Goal: Information Seeking & Learning: Learn about a topic

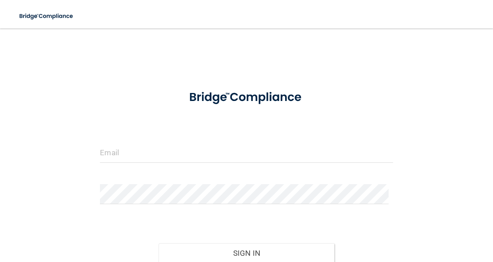
click at [122, 163] on div at bounding box center [246, 156] width 306 height 27
click at [127, 156] on input "email" at bounding box center [246, 153] width 293 height 20
type input "[PERSON_NAME][EMAIL_ADDRESS][DOMAIN_NAME]"
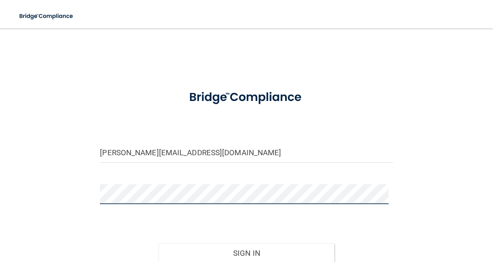
click at [159, 243] on button "Sign In" at bounding box center [247, 253] width 176 height 20
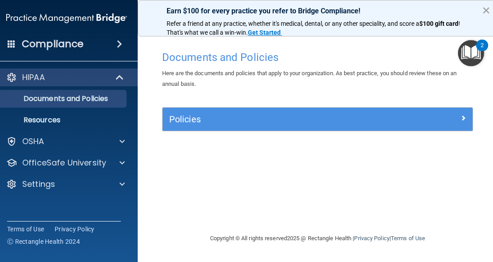
click at [487, 6] on button "×" at bounding box center [486, 10] width 8 height 14
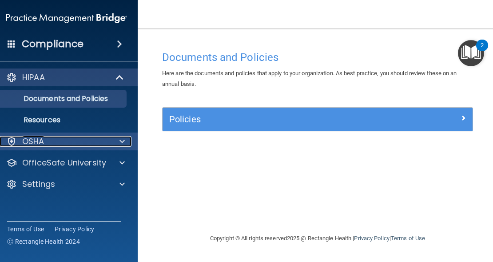
click at [123, 141] on span at bounding box center [122, 141] width 5 height 11
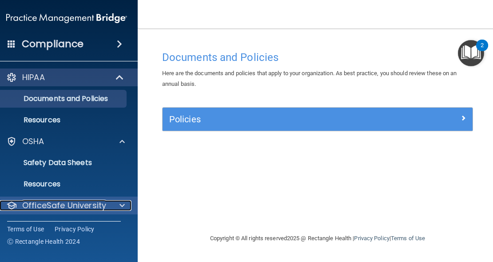
click at [100, 203] on p "OfficeSafe University" at bounding box center [64, 205] width 84 height 11
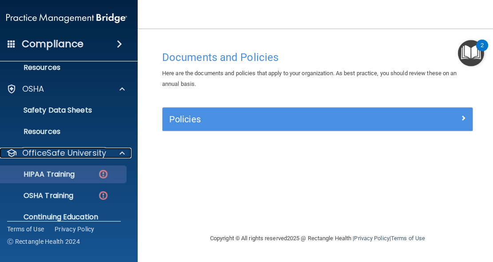
scroll to position [72, 0]
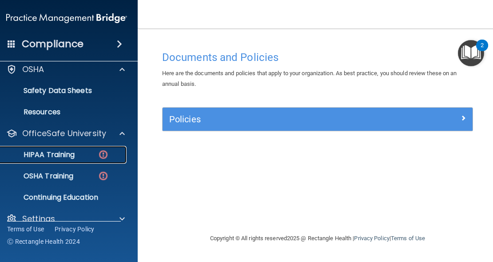
click at [76, 158] on div "HIPAA Training" at bounding box center [61, 154] width 121 height 9
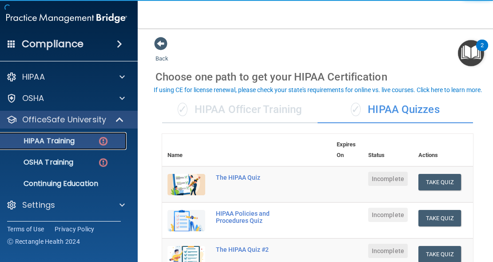
scroll to position [1, 0]
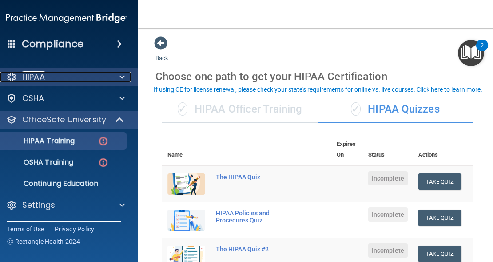
click at [112, 73] on div at bounding box center [121, 77] width 22 height 11
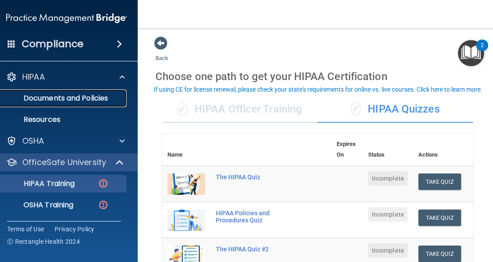
click at [55, 104] on link "Documents and Policies" at bounding box center [57, 98] width 140 height 18
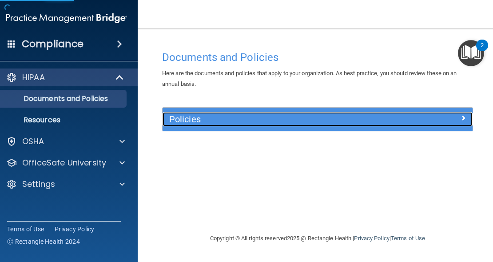
click at [213, 122] on h5 "Policies" at bounding box center [279, 119] width 220 height 10
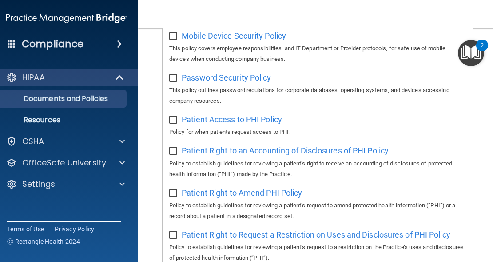
scroll to position [548, 0]
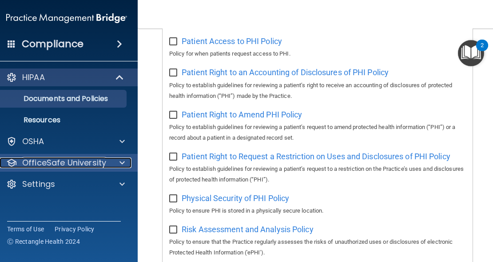
click at [77, 162] on p "OfficeSafe University" at bounding box center [64, 162] width 84 height 11
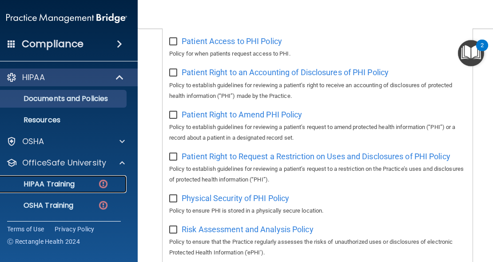
click at [64, 182] on p "HIPAA Training" at bounding box center [37, 184] width 73 height 9
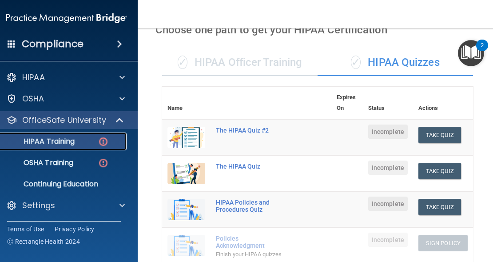
scroll to position [10, 0]
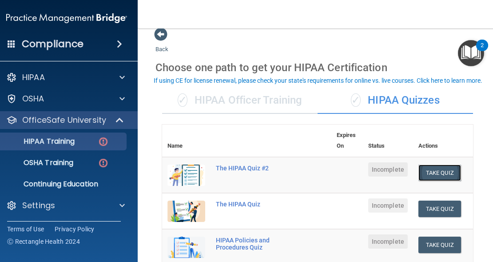
click at [435, 169] on button "Take Quiz" at bounding box center [440, 172] width 43 height 16
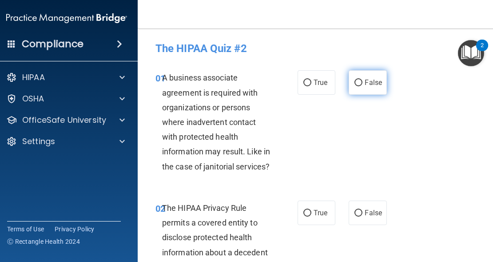
click at [370, 83] on span "False" at bounding box center [373, 82] width 17 height 8
click at [363, 83] on input "False" at bounding box center [359, 83] width 8 height 7
radio input "true"
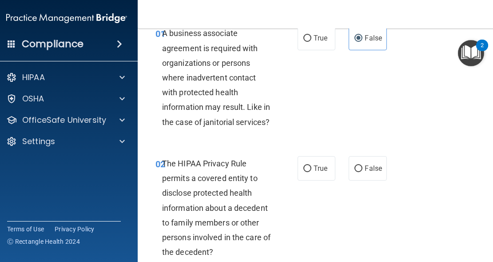
scroll to position [53, 0]
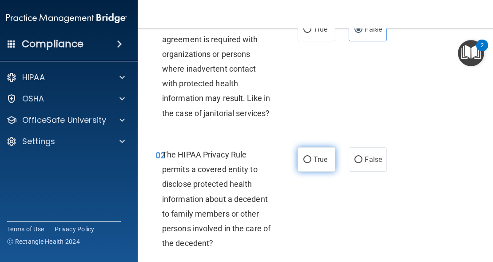
click at [326, 161] on label "True" at bounding box center [317, 159] width 38 height 24
click at [312, 161] on input "True" at bounding box center [308, 159] width 8 height 7
radio input "true"
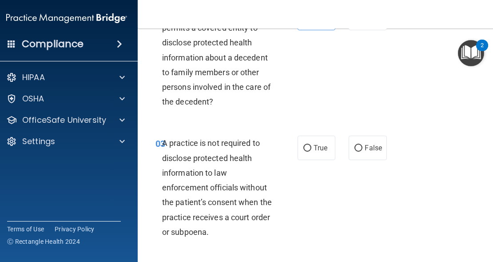
scroll to position [210, 0]
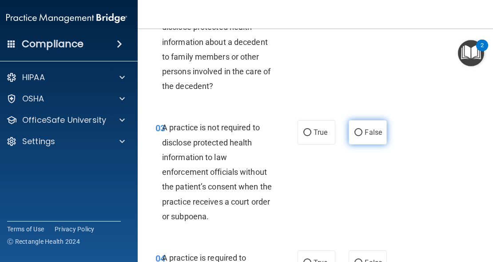
click at [374, 136] on span "False" at bounding box center [373, 132] width 17 height 8
click at [363, 136] on input "False" at bounding box center [359, 132] width 8 height 7
radio input "true"
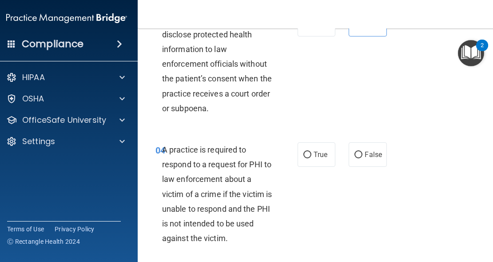
scroll to position [333, 0]
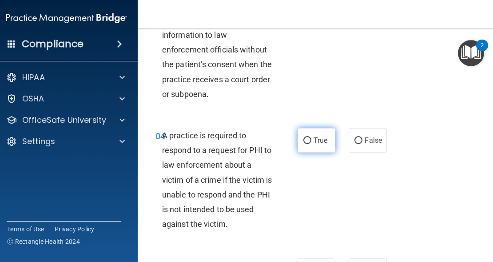
click at [308, 149] on label "True" at bounding box center [317, 140] width 38 height 24
click at [308, 144] on input "True" at bounding box center [308, 140] width 8 height 7
radio input "true"
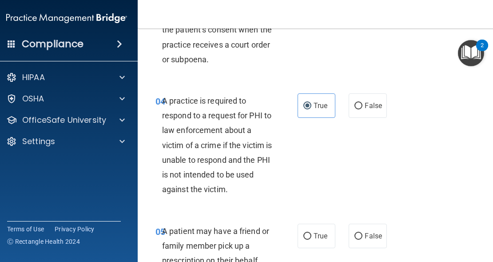
scroll to position [453, 0]
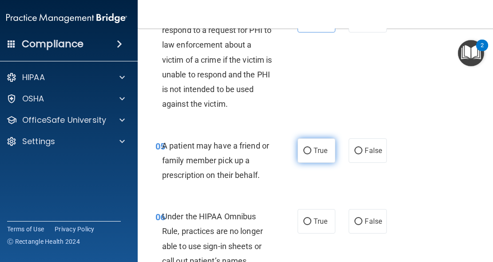
click at [328, 149] on label "True" at bounding box center [317, 150] width 38 height 24
click at [312, 149] on input "True" at bounding box center [308, 151] width 8 height 7
radio input "true"
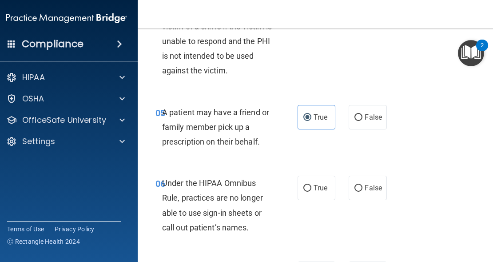
scroll to position [494, 0]
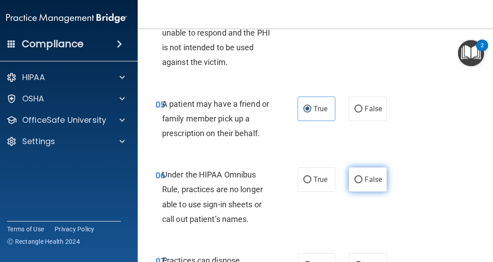
click at [374, 181] on span "False" at bounding box center [373, 179] width 17 height 8
click at [363, 181] on input "False" at bounding box center [359, 179] width 8 height 7
radio input "true"
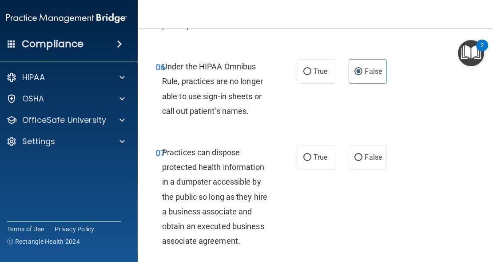
scroll to position [617, 0]
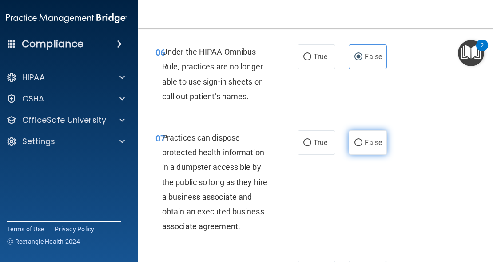
click at [365, 142] on span "False" at bounding box center [373, 142] width 17 height 8
click at [363, 142] on input "False" at bounding box center [359, 143] width 8 height 7
radio input "true"
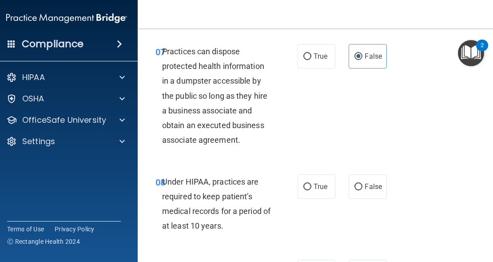
scroll to position [732, 0]
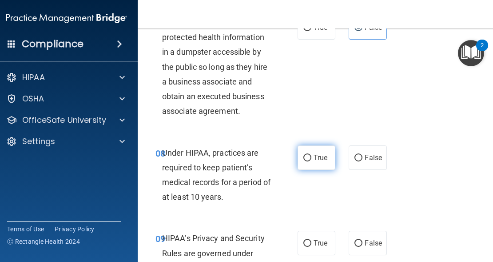
click at [298, 162] on label "True" at bounding box center [317, 157] width 38 height 24
click at [304, 161] on input "True" at bounding box center [308, 158] width 8 height 7
radio input "true"
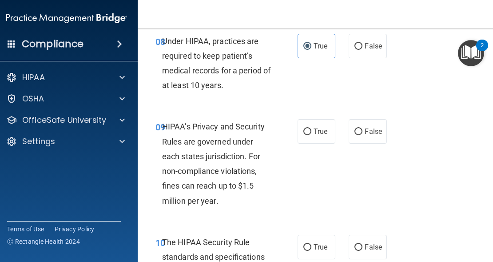
scroll to position [857, 0]
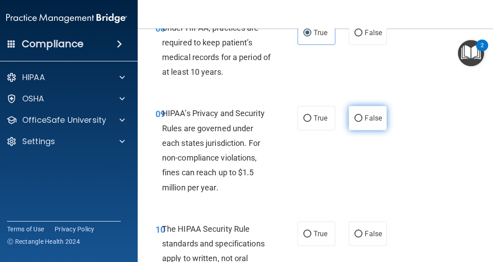
click at [371, 125] on label "False" at bounding box center [368, 118] width 38 height 24
click at [363, 122] on input "False" at bounding box center [359, 118] width 8 height 7
radio input "true"
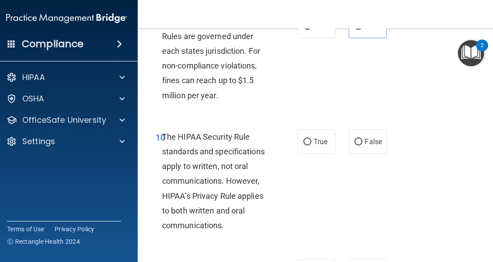
scroll to position [975, 0]
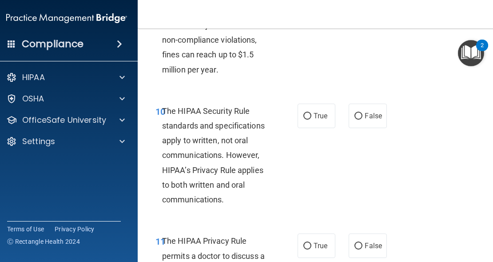
click at [274, 144] on div "The HIPAA Security Rule standards and specifications apply to written, not oral…" at bounding box center [220, 156] width 117 height 104
click at [314, 120] on span "True" at bounding box center [321, 116] width 14 height 8
click at [312, 120] on input "True" at bounding box center [308, 116] width 8 height 7
radio input "true"
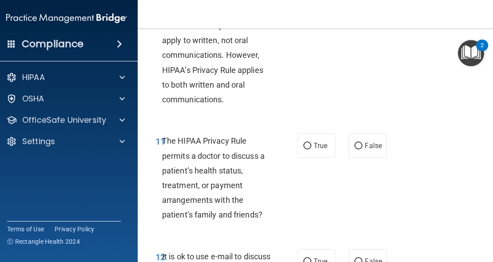
scroll to position [1084, 0]
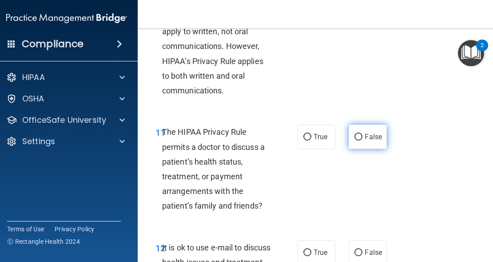
click at [372, 141] on label "False" at bounding box center [368, 136] width 38 height 24
click at [363, 140] on input "False" at bounding box center [359, 137] width 8 height 7
radio input "true"
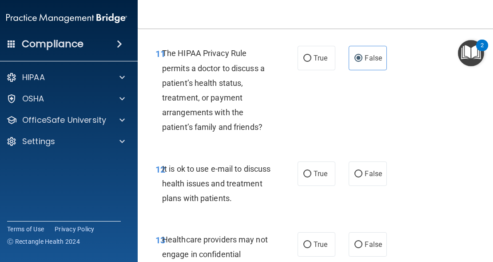
scroll to position [1166, 0]
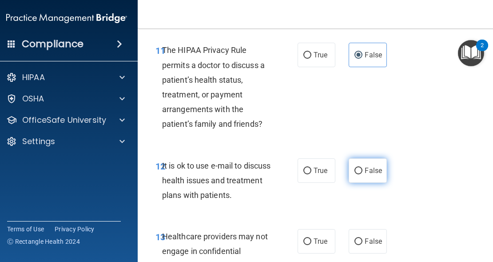
click at [366, 164] on label "False" at bounding box center [368, 170] width 38 height 24
click at [363, 168] on input "False" at bounding box center [359, 171] width 8 height 7
radio input "true"
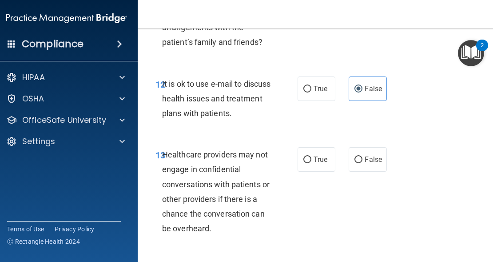
scroll to position [1265, 0]
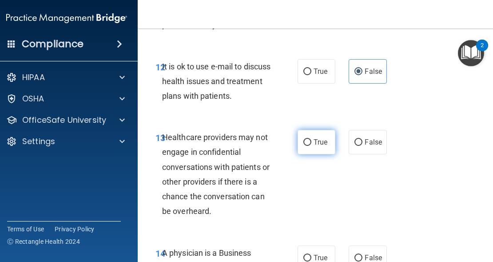
click at [314, 140] on span "True" at bounding box center [321, 142] width 14 height 8
click at [312, 140] on input "True" at bounding box center [308, 142] width 8 height 7
radio input "true"
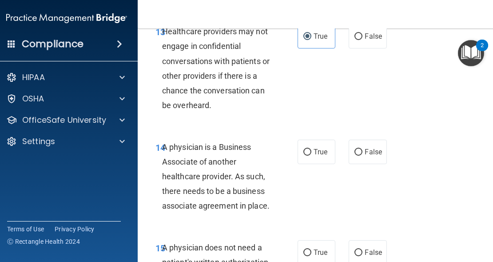
scroll to position [1378, 0]
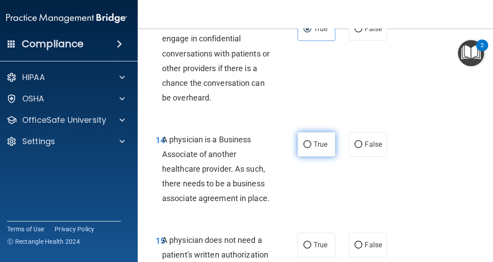
click at [309, 144] on label "True" at bounding box center [317, 144] width 38 height 24
click at [309, 144] on input "True" at bounding box center [308, 144] width 8 height 7
radio input "true"
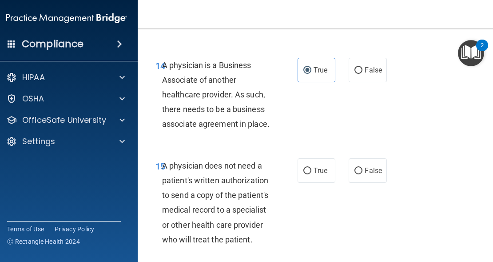
scroll to position [1472, 0]
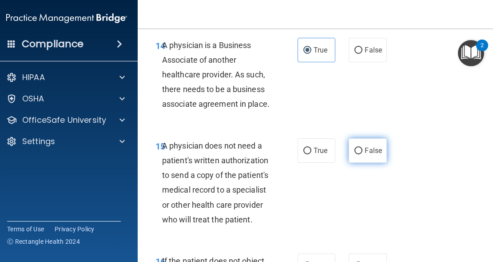
click at [365, 149] on span "False" at bounding box center [373, 150] width 17 height 8
click at [362, 149] on input "False" at bounding box center [359, 151] width 8 height 7
radio input "true"
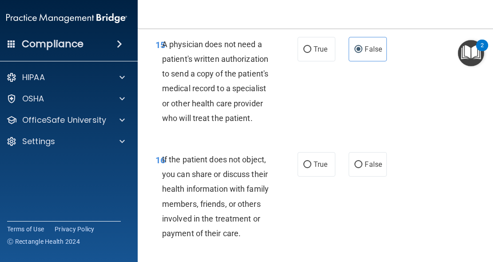
scroll to position [1595, 0]
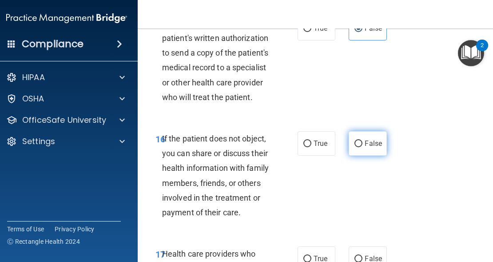
click at [373, 144] on span "False" at bounding box center [373, 143] width 17 height 8
click at [363, 144] on input "False" at bounding box center [359, 143] width 8 height 7
radio input "true"
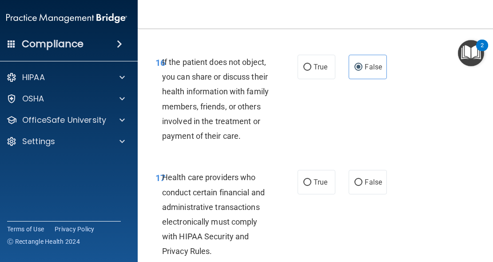
scroll to position [1680, 0]
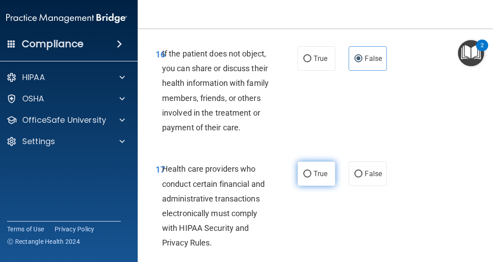
click at [318, 164] on label "True" at bounding box center [317, 173] width 38 height 24
click at [312, 171] on input "True" at bounding box center [308, 174] width 8 height 7
radio input "true"
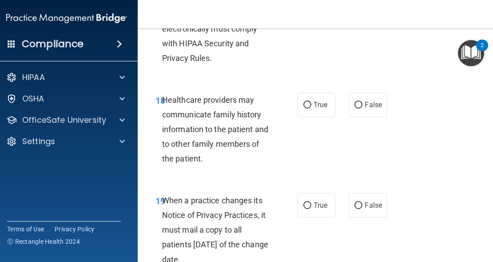
scroll to position [1870, 0]
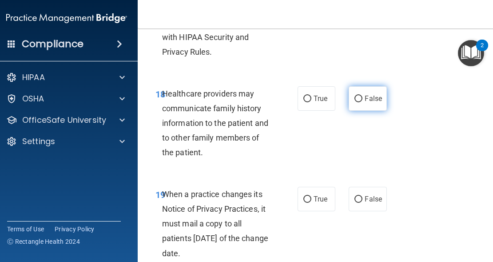
click at [379, 100] on label "False" at bounding box center [368, 98] width 38 height 24
click at [363, 100] on input "False" at bounding box center [359, 99] width 8 height 7
radio input "true"
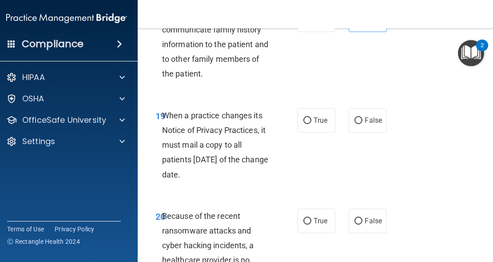
scroll to position [1953, 0]
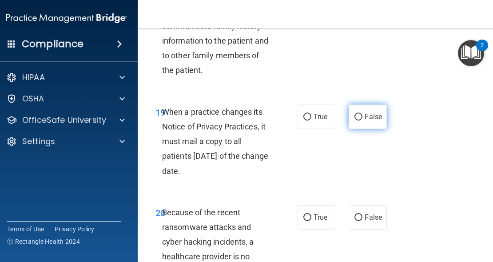
click at [366, 117] on span "False" at bounding box center [373, 116] width 17 height 8
click at [363, 117] on input "False" at bounding box center [359, 117] width 8 height 7
radio input "true"
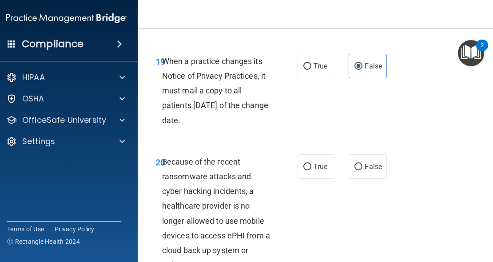
scroll to position [2030, 0]
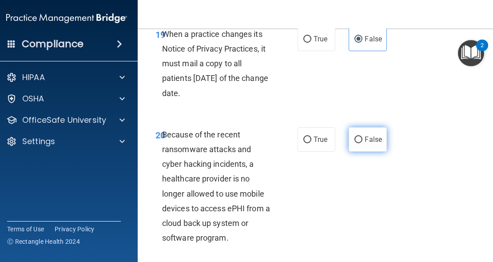
click at [355, 141] on input "False" at bounding box center [359, 139] width 8 height 7
radio input "true"
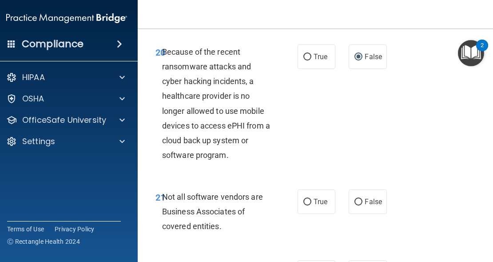
scroll to position [2118, 0]
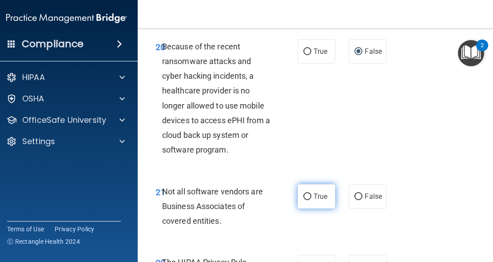
click at [298, 206] on label "True" at bounding box center [317, 196] width 38 height 24
click at [304, 200] on input "True" at bounding box center [308, 196] width 8 height 7
radio input "true"
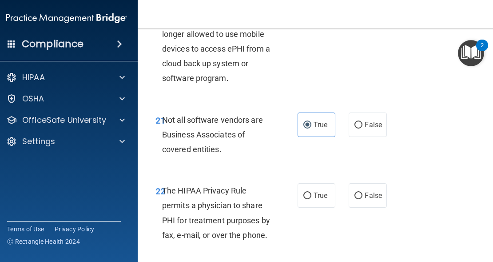
scroll to position [2261, 0]
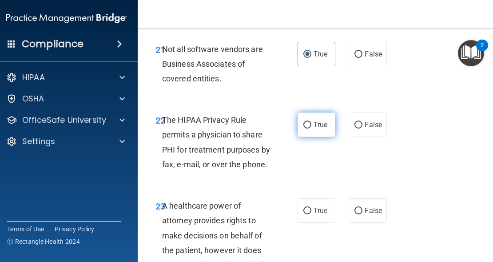
click at [305, 128] on input "True" at bounding box center [308, 125] width 8 height 7
radio input "true"
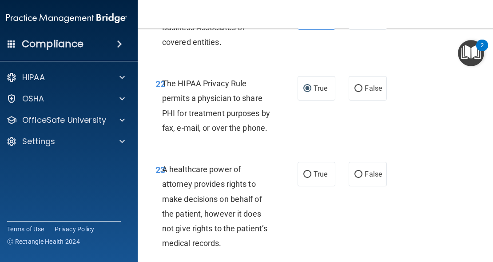
scroll to position [2318, 0]
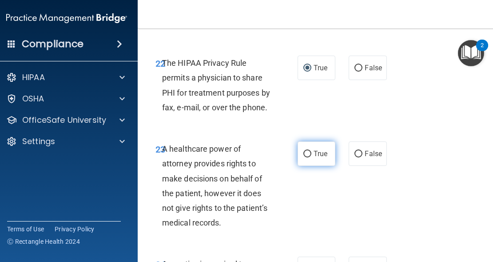
click at [322, 148] on label "True" at bounding box center [317, 153] width 38 height 24
click at [312, 151] on input "True" at bounding box center [308, 154] width 8 height 7
radio input "true"
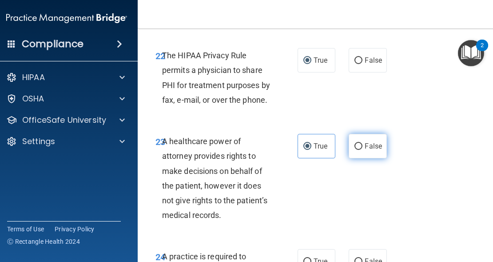
click at [363, 150] on label "False" at bounding box center [368, 146] width 38 height 24
click at [363, 150] on input "False" at bounding box center [359, 146] width 8 height 7
radio input "true"
radio input "false"
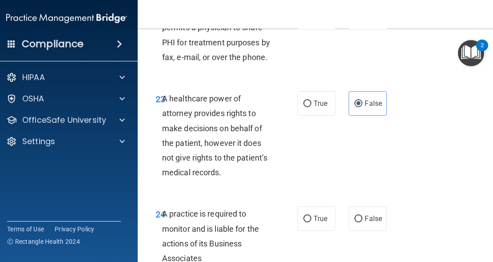
scroll to position [2386, 0]
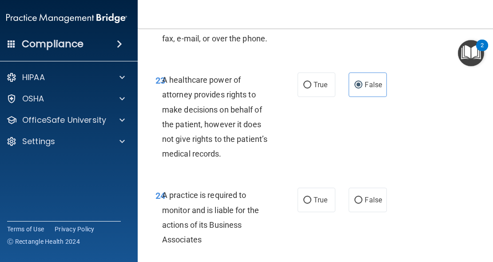
click at [336, 188] on div at bounding box center [342, 188] width 13 height 0
click at [314, 197] on span "True" at bounding box center [321, 200] width 14 height 8
click at [312, 197] on input "True" at bounding box center [308, 200] width 8 height 7
radio input "true"
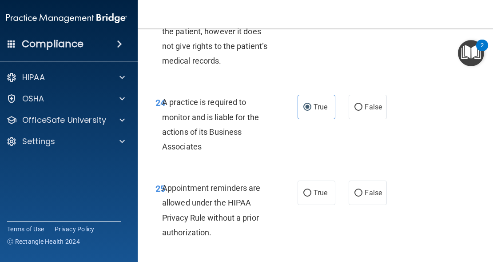
scroll to position [2480, 0]
click at [355, 195] on input "False" at bounding box center [359, 192] width 8 height 7
radio input "true"
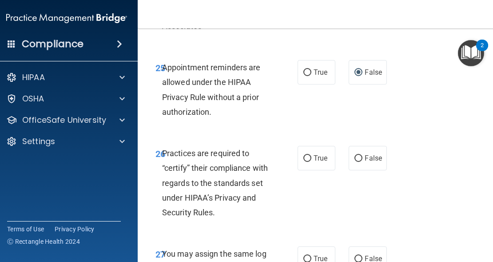
scroll to position [2607, 0]
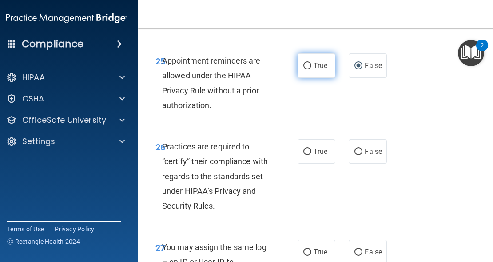
click at [321, 61] on label "True" at bounding box center [317, 65] width 38 height 24
click at [312, 63] on input "True" at bounding box center [308, 66] width 8 height 7
radio input "true"
radio input "false"
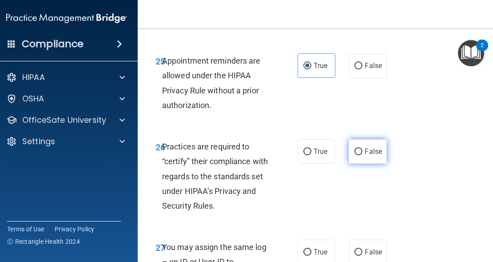
click at [373, 152] on span "False" at bounding box center [373, 151] width 17 height 8
click at [363, 152] on input "False" at bounding box center [359, 151] width 8 height 7
radio input "true"
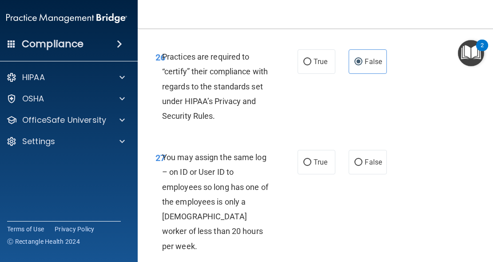
scroll to position [2729, 0]
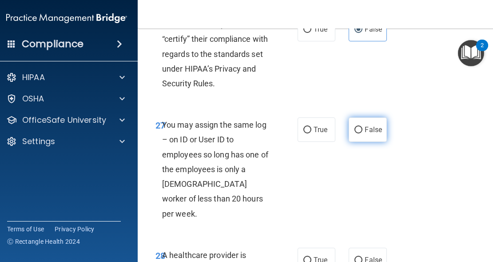
click at [363, 124] on label "False" at bounding box center [368, 129] width 38 height 24
click at [363, 127] on input "False" at bounding box center [359, 130] width 8 height 7
radio input "true"
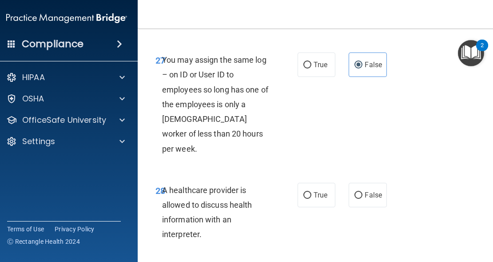
scroll to position [2827, 0]
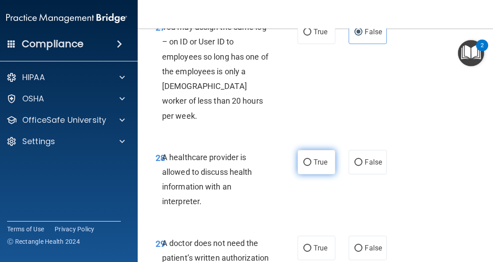
click at [313, 153] on label "True" at bounding box center [317, 162] width 38 height 24
click at [312, 159] on input "True" at bounding box center [308, 162] width 8 height 7
radio input "true"
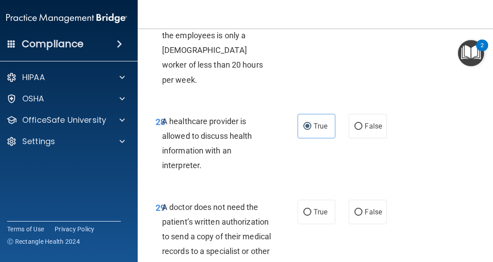
scroll to position [2880, 0]
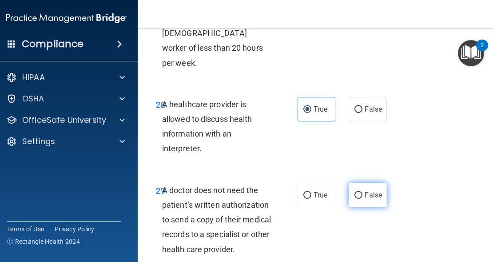
click at [365, 191] on span "False" at bounding box center [373, 195] width 17 height 8
click at [363, 192] on input "False" at bounding box center [359, 195] width 8 height 7
radio input "true"
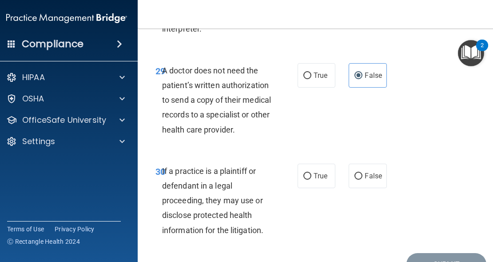
scroll to position [3000, 0]
click at [306, 163] on label "True" at bounding box center [317, 175] width 38 height 24
click at [306, 172] on input "True" at bounding box center [308, 175] width 8 height 7
radio input "true"
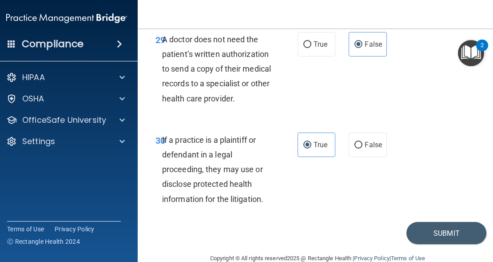
scroll to position [3033, 0]
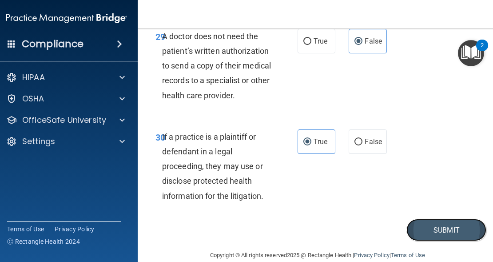
click at [441, 219] on button "Submit" at bounding box center [447, 230] width 80 height 23
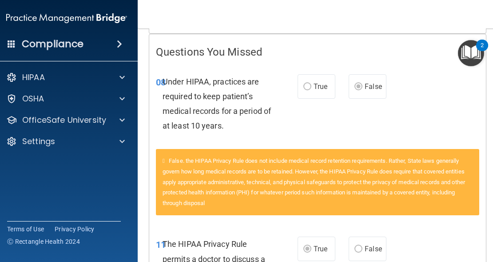
scroll to position [131, 0]
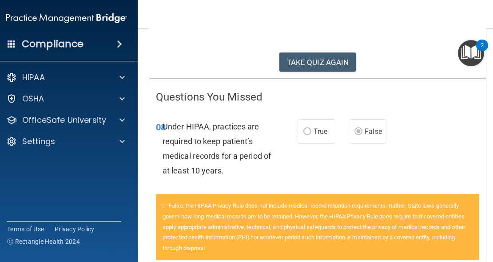
click at [308, 127] on label "True" at bounding box center [317, 131] width 38 height 24
click at [309, 131] on label "True" at bounding box center [317, 131] width 38 height 24
click at [317, 66] on button "TAKE QUIZ AGAIN" at bounding box center [318, 62] width 77 height 20
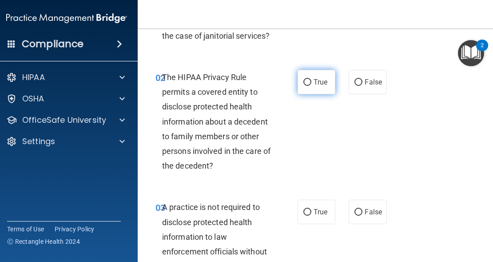
click at [315, 84] on span "True" at bounding box center [321, 82] width 14 height 8
click at [312, 84] on input "True" at bounding box center [308, 82] width 8 height 7
radio input "true"
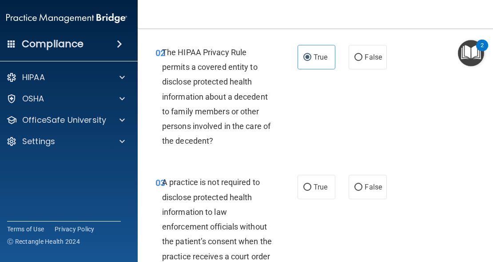
scroll to position [180, 0]
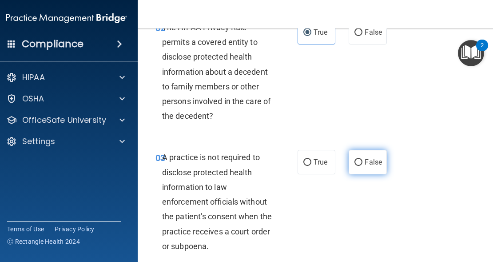
click at [373, 157] on label "False" at bounding box center [368, 162] width 38 height 24
click at [363, 159] on input "False" at bounding box center [359, 162] width 8 height 7
radio input "true"
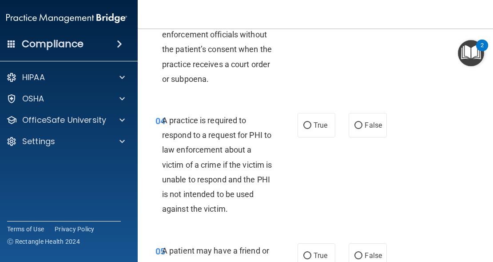
scroll to position [361, 0]
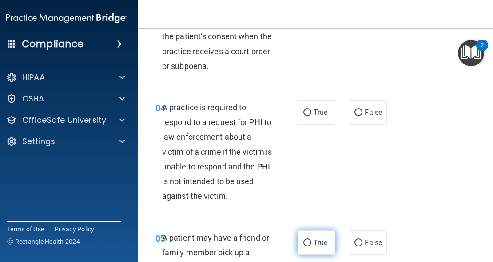
click at [314, 244] on span "True" at bounding box center [321, 242] width 14 height 8
click at [311, 244] on input "True" at bounding box center [308, 243] width 8 height 7
radio input "true"
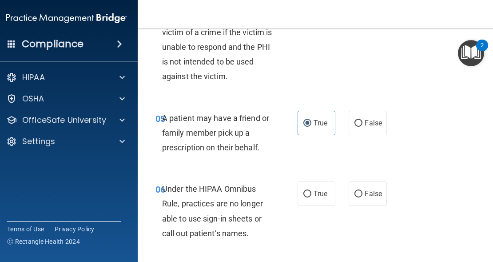
scroll to position [483, 0]
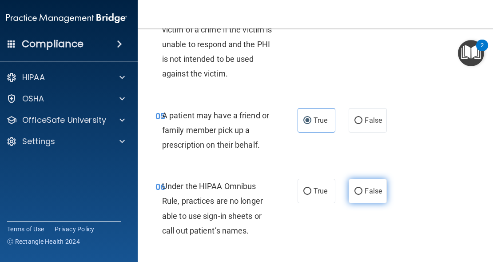
click at [358, 195] on label "False" at bounding box center [368, 191] width 38 height 24
click at [358, 195] on input "False" at bounding box center [359, 191] width 8 height 7
radio input "true"
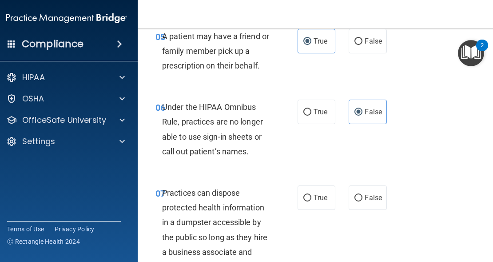
scroll to position [588, 0]
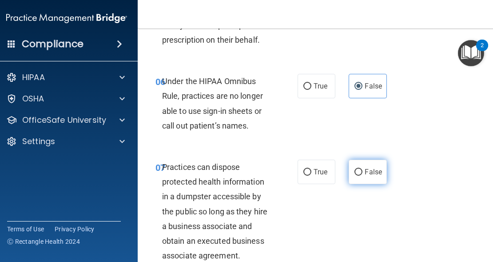
click at [358, 174] on input "False" at bounding box center [359, 172] width 8 height 7
radio input "true"
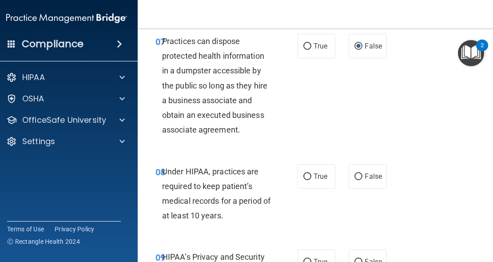
scroll to position [728, 0]
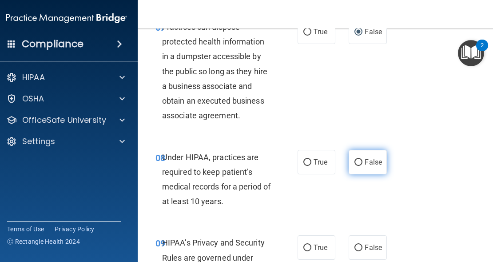
click at [361, 168] on label "False" at bounding box center [368, 162] width 38 height 24
click at [361, 166] on input "False" at bounding box center [359, 162] width 8 height 7
radio input "true"
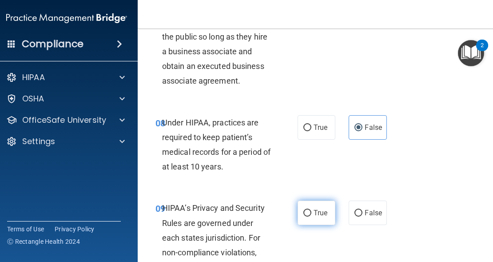
scroll to position [778, 0]
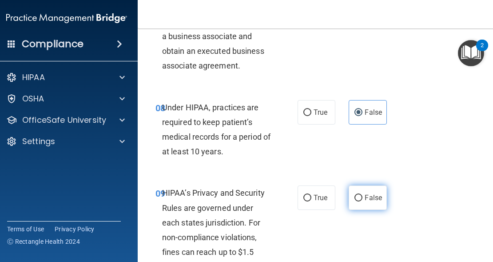
click at [378, 196] on span "False" at bounding box center [373, 197] width 17 height 8
click at [363, 196] on input "False" at bounding box center [359, 198] width 8 height 7
radio input "true"
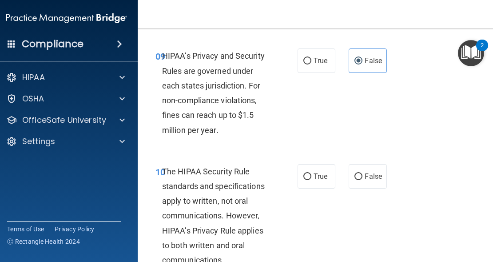
scroll to position [915, 0]
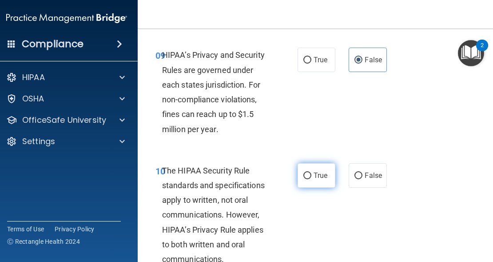
click at [323, 173] on span "True" at bounding box center [321, 175] width 14 height 8
click at [312, 173] on input "True" at bounding box center [308, 175] width 8 height 7
radio input "true"
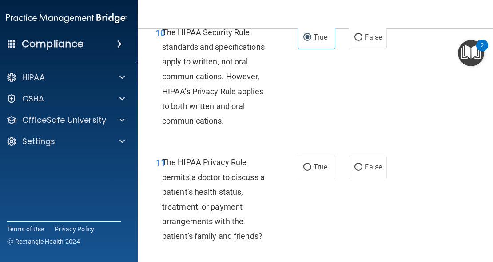
scroll to position [1054, 0]
click at [317, 171] on label "True" at bounding box center [317, 166] width 38 height 24
click at [312, 170] on input "True" at bounding box center [308, 167] width 8 height 7
radio input "true"
click at [357, 172] on label "False" at bounding box center [368, 166] width 38 height 24
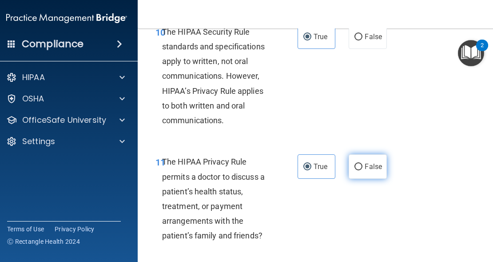
click at [357, 170] on input "False" at bounding box center [359, 167] width 8 height 7
radio input "true"
radio input "false"
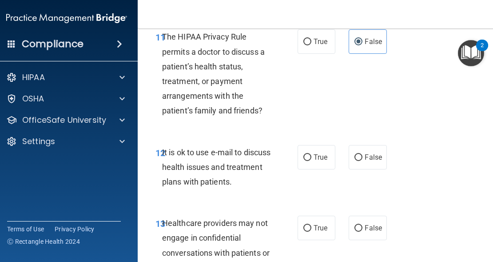
scroll to position [1188, 0]
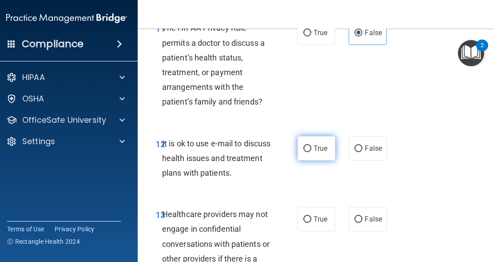
click at [317, 153] on label "True" at bounding box center [317, 148] width 38 height 24
click at [312, 152] on input "True" at bounding box center [308, 148] width 8 height 7
radio input "true"
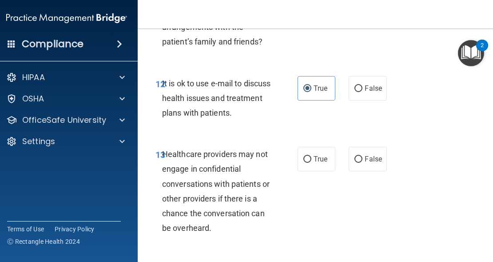
scroll to position [1261, 0]
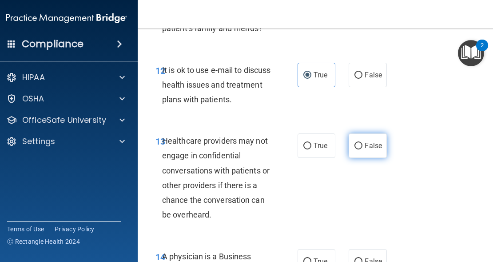
click at [353, 133] on div "13 Healthcare providers may not engage in confidential conversations with patie…" at bounding box center [318, 179] width 338 height 115
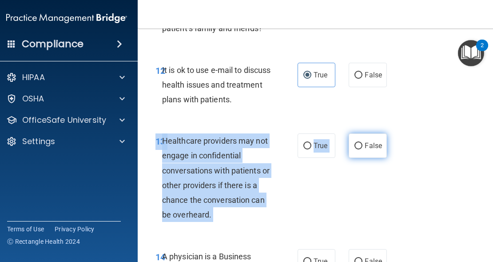
click at [357, 139] on label "False" at bounding box center [368, 145] width 38 height 24
click at [357, 143] on input "False" at bounding box center [359, 146] width 8 height 7
radio input "true"
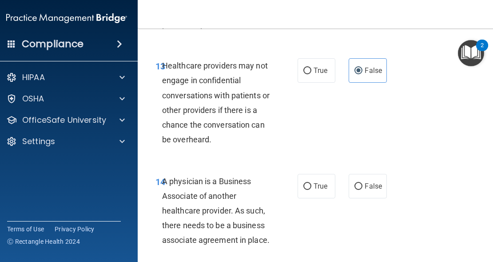
scroll to position [1360, 0]
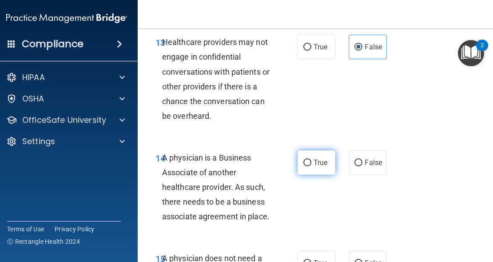
click at [310, 171] on label "True" at bounding box center [317, 162] width 38 height 24
click at [310, 166] on input "True" at bounding box center [308, 163] width 8 height 7
radio input "true"
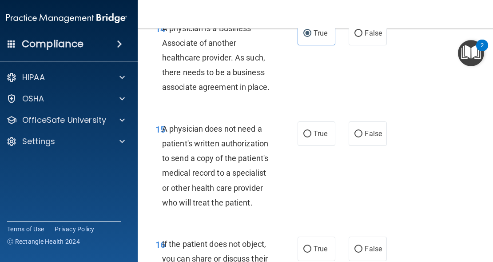
scroll to position [1491, 0]
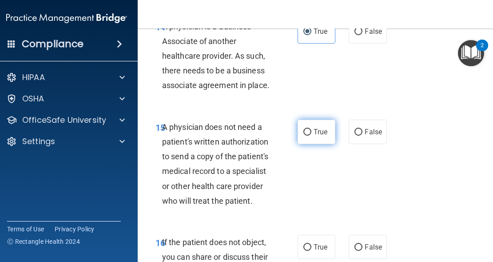
click at [314, 142] on label "True" at bounding box center [317, 132] width 38 height 24
click at [312, 136] on input "True" at bounding box center [308, 132] width 8 height 7
radio input "true"
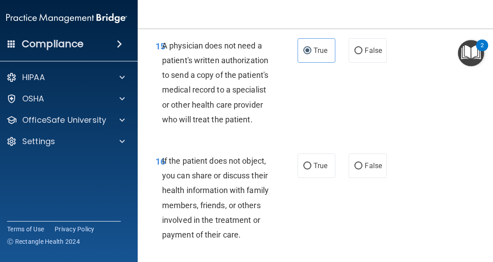
scroll to position [1577, 0]
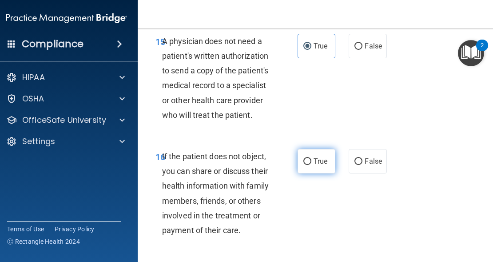
click at [303, 166] on label "True" at bounding box center [317, 161] width 38 height 24
click at [304, 165] on input "True" at bounding box center [308, 161] width 8 height 7
radio input "true"
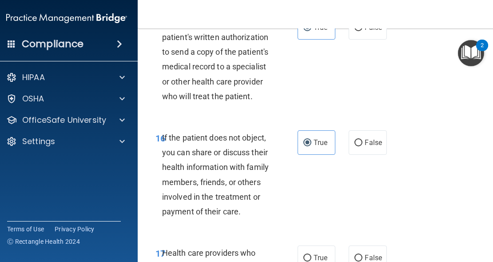
scroll to position [1691, 0]
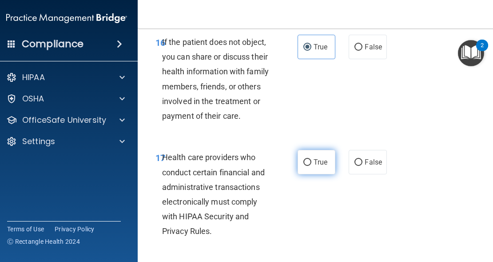
click at [319, 162] on span "True" at bounding box center [321, 162] width 14 height 8
click at [312, 162] on input "True" at bounding box center [308, 162] width 8 height 7
radio input "true"
click at [310, 198] on div "17 Health care providers who conduct certain financial and administrative trans…" at bounding box center [318, 196] width 338 height 115
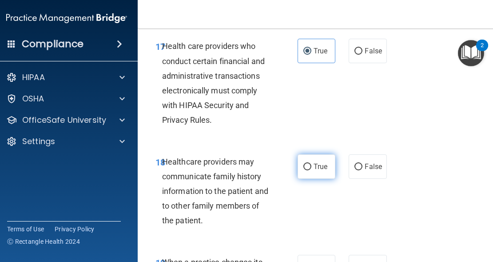
scroll to position [1827, 0]
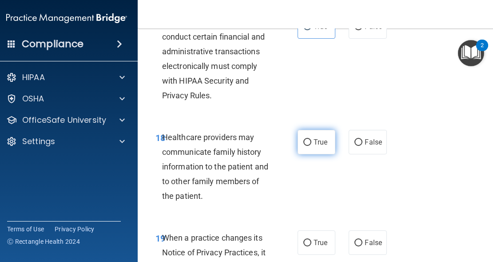
click at [318, 140] on span "True" at bounding box center [321, 142] width 14 height 8
click at [312, 140] on input "True" at bounding box center [308, 142] width 8 height 7
radio input "true"
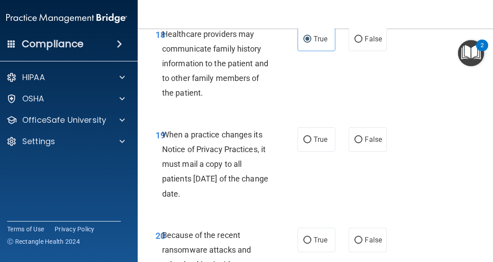
scroll to position [1945, 0]
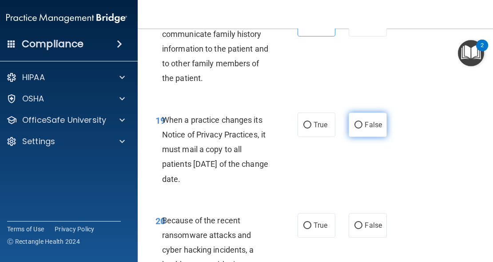
click at [355, 124] on input "False" at bounding box center [359, 125] width 8 height 7
radio input "true"
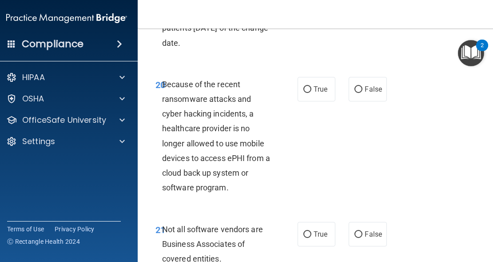
scroll to position [2098, 0]
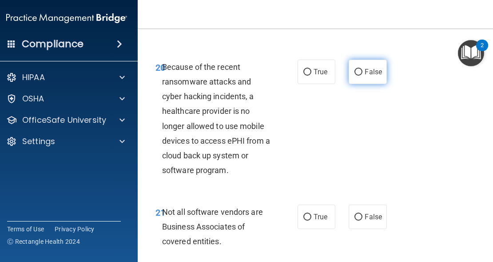
click at [366, 77] on label "False" at bounding box center [368, 72] width 38 height 24
click at [363, 76] on input "False" at bounding box center [359, 72] width 8 height 7
radio input "true"
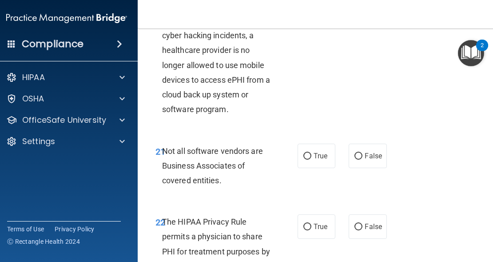
scroll to position [2172, 0]
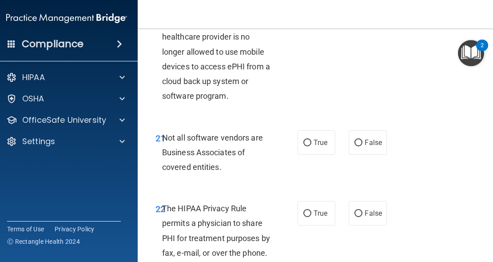
click at [319, 145] on span "True" at bounding box center [321, 142] width 14 height 8
click at [312, 145] on input "True" at bounding box center [308, 143] width 8 height 7
radio input "true"
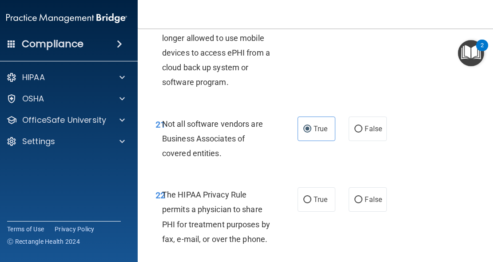
scroll to position [2230, 0]
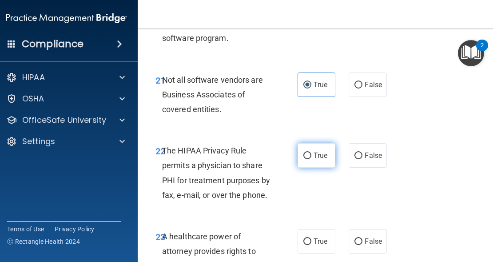
click at [317, 153] on span "True" at bounding box center [321, 155] width 14 height 8
click at [312, 153] on input "True" at bounding box center [308, 155] width 8 height 7
radio input "true"
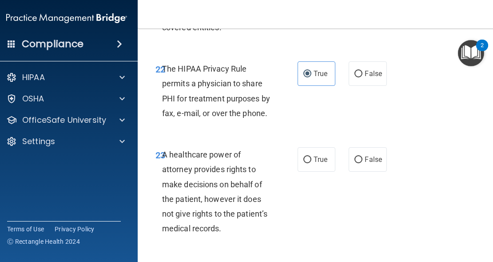
scroll to position [2329, 0]
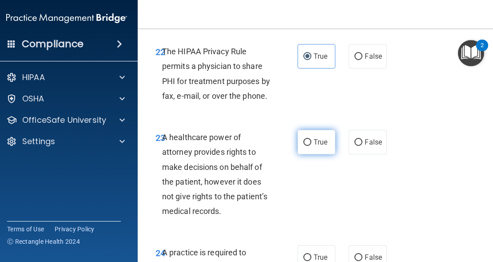
click at [314, 145] on span "True" at bounding box center [321, 142] width 14 height 8
click at [312, 145] on input "True" at bounding box center [308, 142] width 8 height 7
radio input "true"
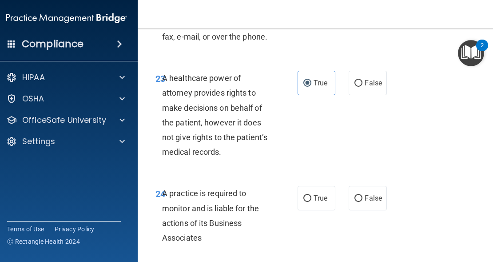
scroll to position [2390, 0]
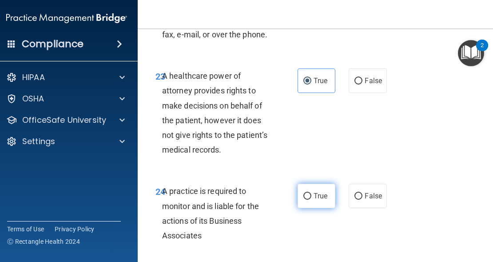
click at [309, 201] on label "True" at bounding box center [317, 196] width 38 height 24
click at [309, 200] on input "True" at bounding box center [308, 196] width 8 height 7
radio input "true"
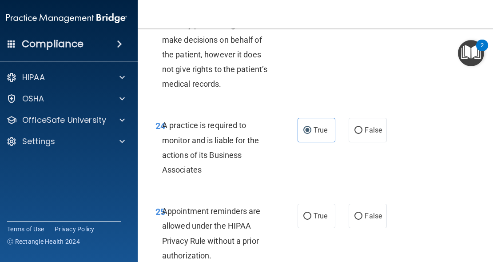
scroll to position [2529, 0]
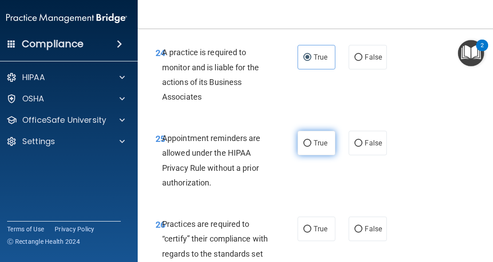
click at [304, 144] on input "True" at bounding box center [308, 143] width 8 height 7
radio input "true"
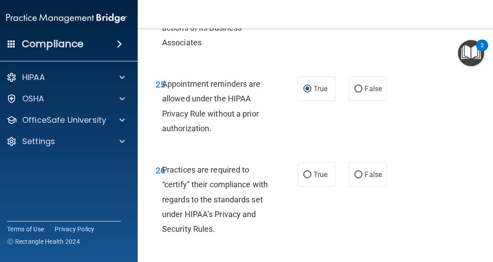
scroll to position [2592, 0]
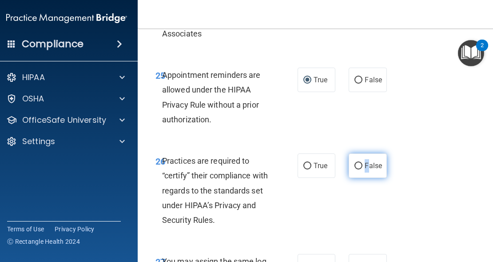
click at [365, 169] on span "False" at bounding box center [373, 165] width 17 height 8
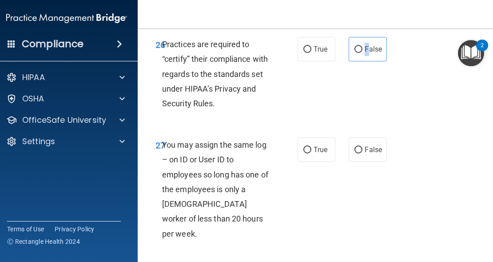
scroll to position [2713, 0]
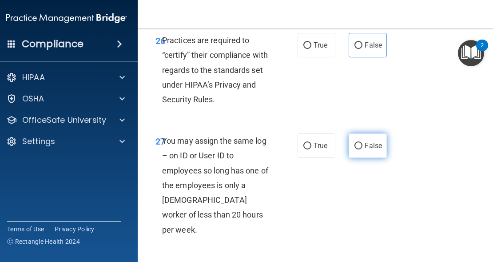
click at [370, 148] on span "False" at bounding box center [373, 145] width 17 height 8
click at [363, 148] on input "False" at bounding box center [359, 146] width 8 height 7
radio input "true"
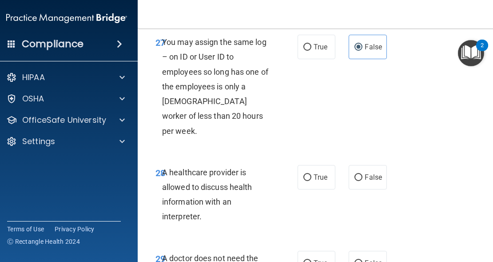
scroll to position [2830, 0]
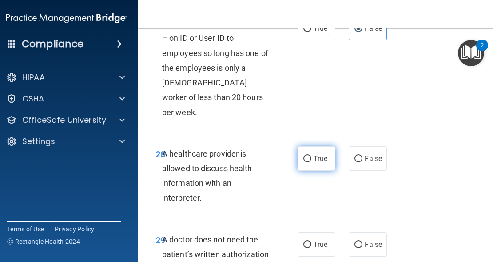
click at [298, 146] on label "True" at bounding box center [317, 158] width 38 height 24
click at [304, 156] on input "True" at bounding box center [308, 159] width 8 height 7
radio input "true"
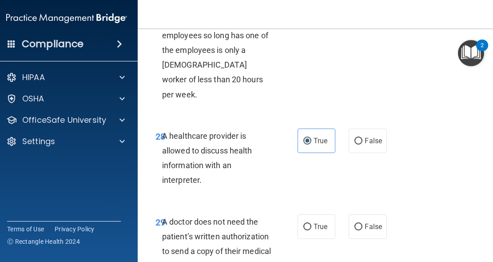
scroll to position [2892, 0]
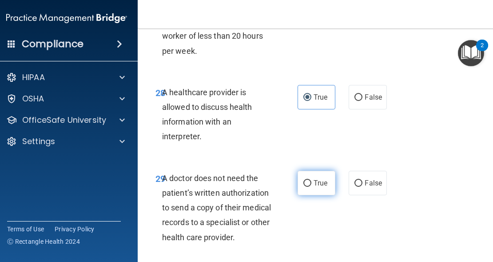
click at [305, 174] on label "True" at bounding box center [317, 183] width 38 height 24
click at [305, 180] on input "True" at bounding box center [308, 183] width 8 height 7
radio input "true"
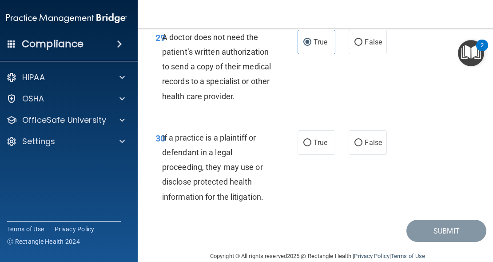
scroll to position [3032, 0]
click at [316, 139] on span "True" at bounding box center [321, 143] width 14 height 8
click at [312, 140] on input "True" at bounding box center [308, 143] width 8 height 7
radio input "true"
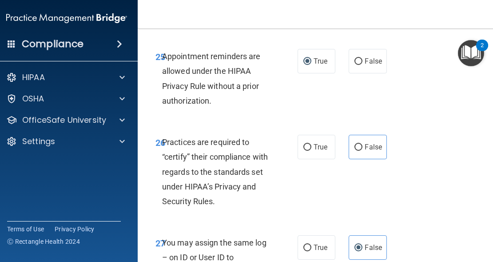
scroll to position [2601, 0]
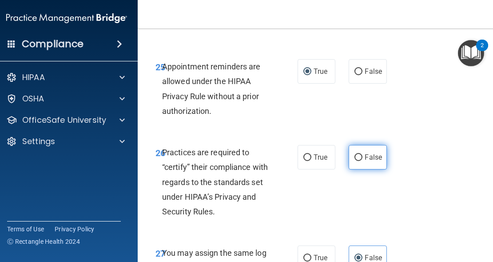
click at [369, 153] on span "False" at bounding box center [373, 157] width 17 height 8
click at [363, 154] on input "False" at bounding box center [359, 157] width 8 height 7
radio input "true"
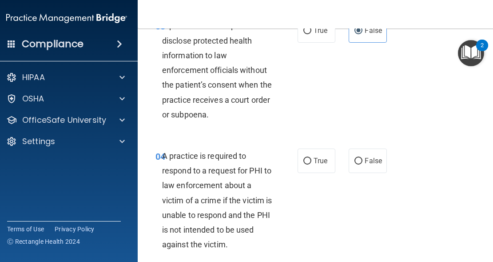
scroll to position [327, 0]
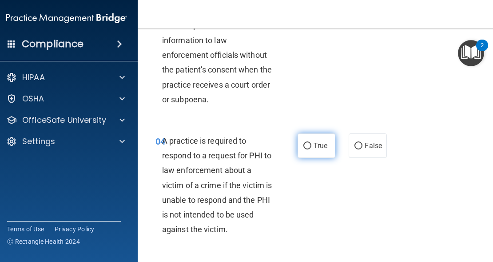
click at [321, 143] on span "True" at bounding box center [321, 145] width 14 height 8
click at [312, 143] on input "True" at bounding box center [308, 146] width 8 height 7
radio input "true"
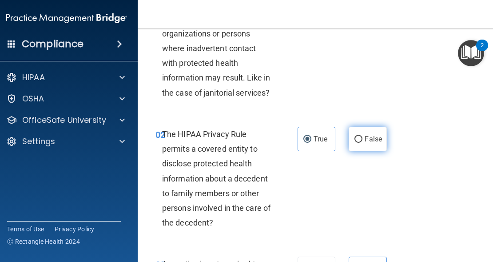
scroll to position [0, 0]
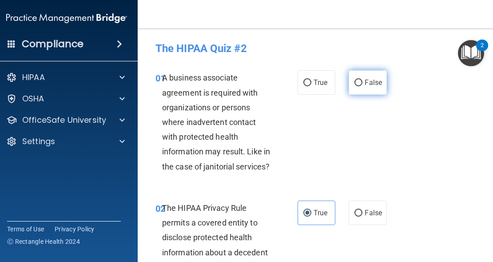
click at [365, 82] on span "False" at bounding box center [373, 82] width 17 height 8
click at [362, 82] on input "False" at bounding box center [359, 83] width 8 height 7
radio input "true"
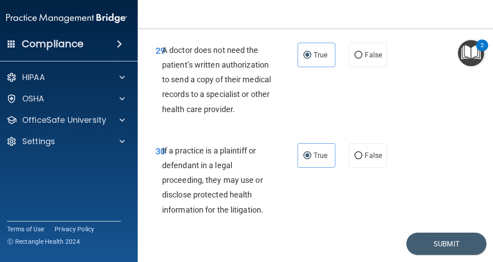
scroll to position [3033, 0]
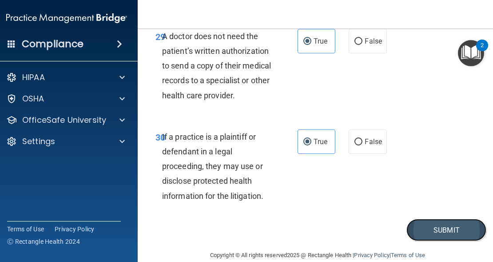
click at [446, 219] on button "Submit" at bounding box center [447, 230] width 80 height 23
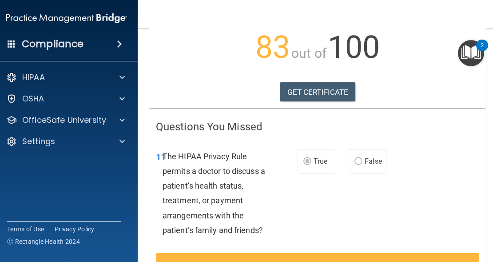
scroll to position [54, 0]
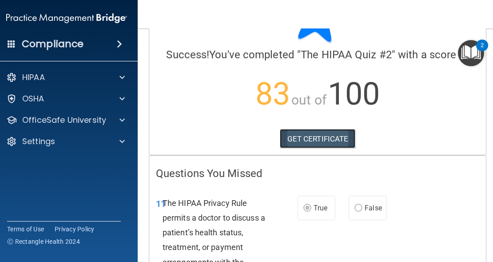
click at [321, 142] on link "GET CERTIFICATE" at bounding box center [318, 139] width 76 height 20
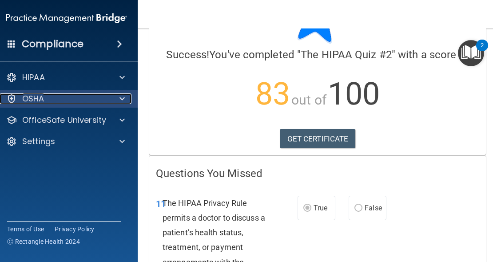
click at [120, 96] on span at bounding box center [122, 98] width 5 height 11
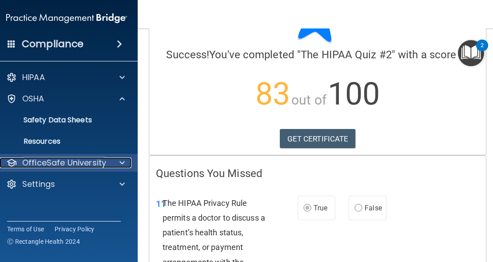
click at [120, 163] on span at bounding box center [122, 162] width 5 height 11
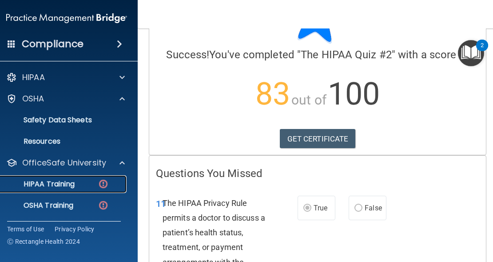
click at [60, 186] on p "HIPAA Training" at bounding box center [37, 184] width 73 height 9
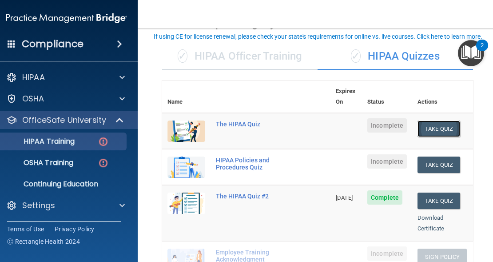
click at [426, 120] on button "Take Quiz" at bounding box center [439, 128] width 43 height 16
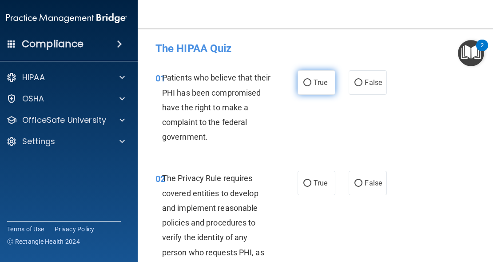
click at [308, 76] on label "True" at bounding box center [317, 82] width 38 height 24
click at [308, 80] on input "True" at bounding box center [308, 83] width 8 height 7
radio input "true"
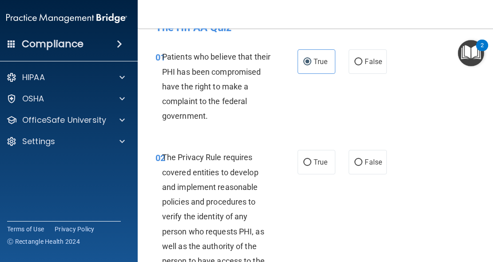
scroll to position [104, 0]
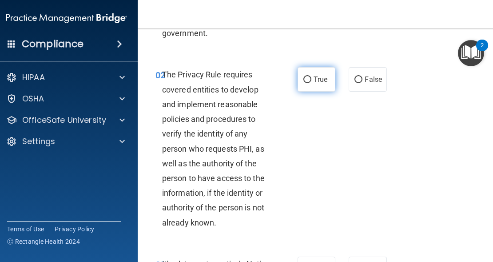
click at [305, 81] on input "True" at bounding box center [308, 79] width 8 height 7
radio input "true"
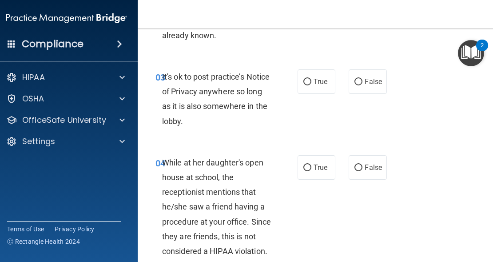
scroll to position [297, 0]
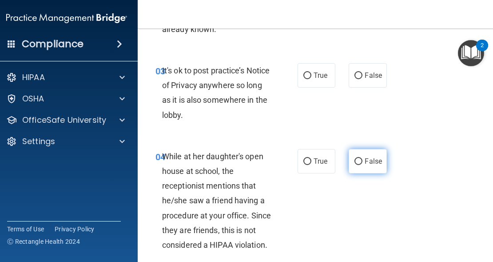
click at [366, 164] on span "False" at bounding box center [373, 161] width 17 height 8
click at [363, 164] on input "False" at bounding box center [359, 161] width 8 height 7
radio input "true"
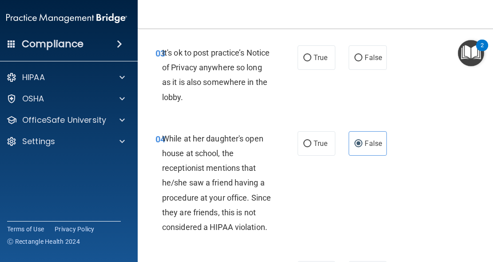
scroll to position [308, 0]
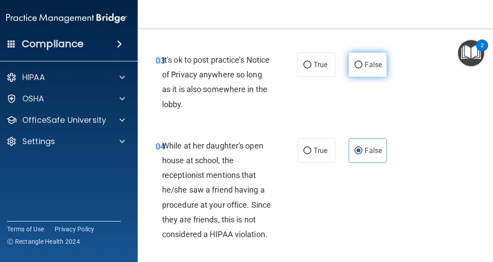
click at [367, 72] on label "False" at bounding box center [368, 64] width 38 height 24
click at [363, 68] on input "False" at bounding box center [359, 65] width 8 height 7
radio input "true"
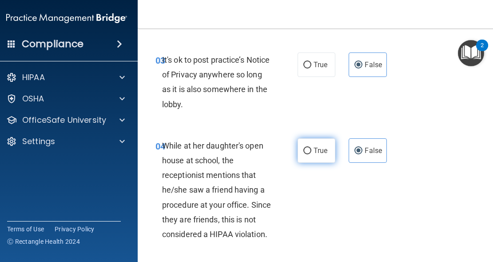
click at [315, 152] on span "True" at bounding box center [321, 150] width 14 height 8
click at [312, 152] on input "True" at bounding box center [308, 151] width 8 height 7
radio input "true"
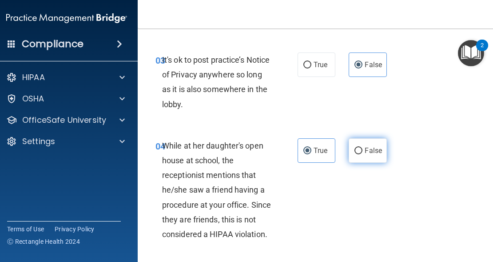
click at [365, 155] on label "False" at bounding box center [368, 150] width 38 height 24
click at [363, 154] on input "False" at bounding box center [359, 151] width 8 height 7
radio input "true"
radio input "false"
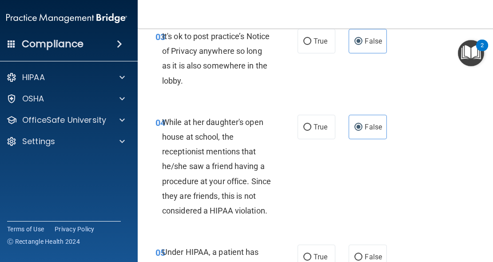
scroll to position [421, 0]
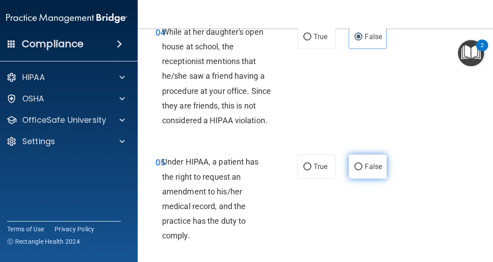
click at [370, 172] on label "False" at bounding box center [368, 166] width 38 height 24
click at [363, 170] on input "False" at bounding box center [359, 167] width 8 height 7
radio input "true"
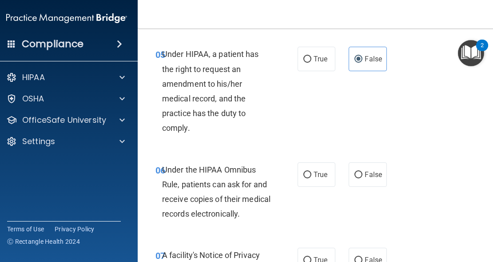
scroll to position [530, 0]
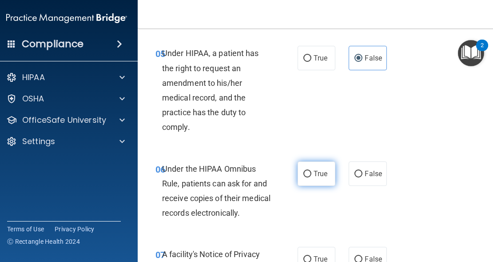
click at [321, 174] on span "True" at bounding box center [321, 173] width 14 height 8
click at [312, 174] on input "True" at bounding box center [308, 174] width 8 height 7
radio input "true"
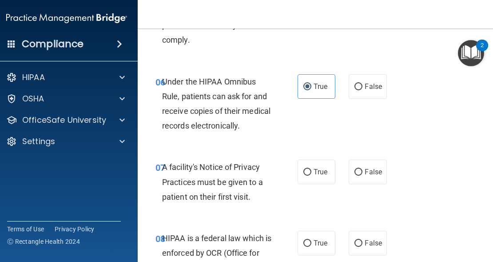
scroll to position [631, 0]
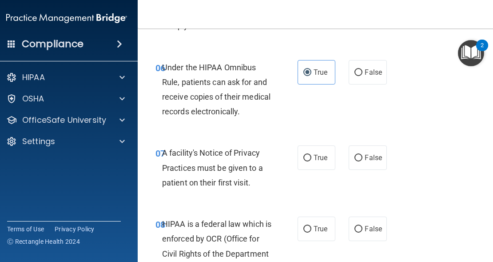
click at [289, 163] on div "07 A facility's Notice of Privacy Practices must be given to a patient on their…" at bounding box center [226, 169] width 169 height 49
click at [300, 163] on label "True" at bounding box center [317, 157] width 38 height 24
click at [304, 161] on input "True" at bounding box center [308, 158] width 8 height 7
radio input "true"
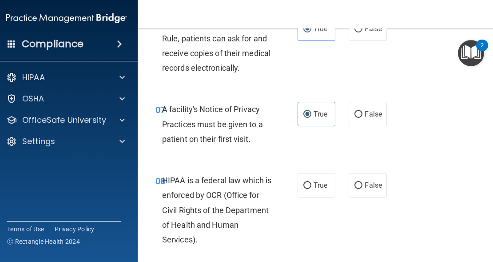
scroll to position [694, 0]
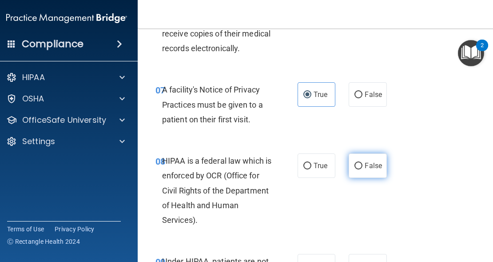
click at [360, 176] on label "False" at bounding box center [368, 165] width 38 height 24
click at [360, 169] on input "False" at bounding box center [359, 166] width 8 height 7
radio input "true"
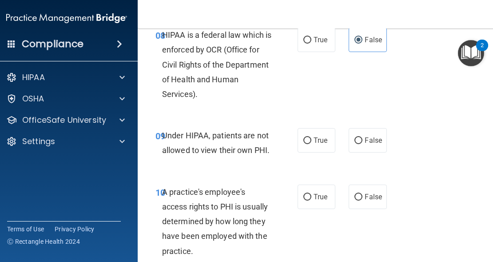
scroll to position [848, 0]
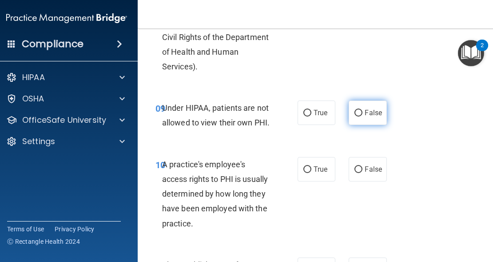
click at [369, 125] on label "False" at bounding box center [368, 112] width 38 height 24
click at [363, 116] on input "False" at bounding box center [359, 113] width 8 height 7
radio input "true"
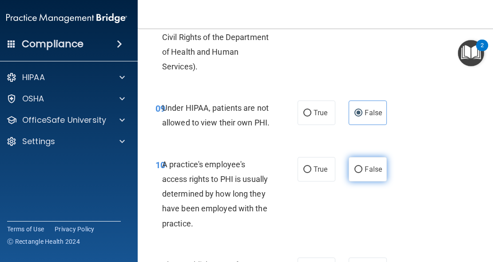
click at [365, 180] on label "False" at bounding box center [368, 169] width 38 height 24
click at [363, 173] on input "False" at bounding box center [359, 169] width 8 height 7
radio input "true"
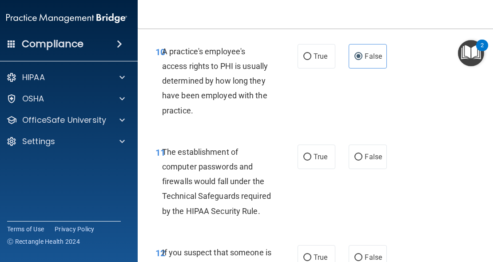
scroll to position [963, 0]
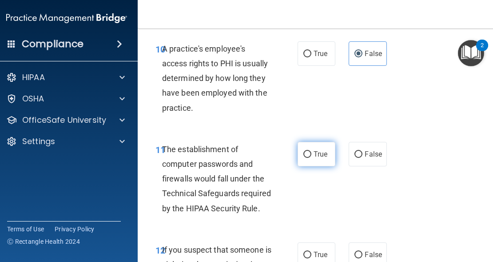
click at [319, 155] on span "True" at bounding box center [321, 154] width 14 height 8
click at [312, 155] on input "True" at bounding box center [308, 154] width 8 height 7
radio input "true"
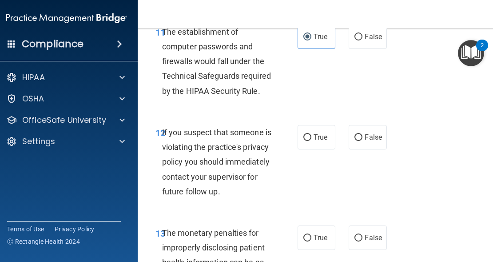
scroll to position [1083, 0]
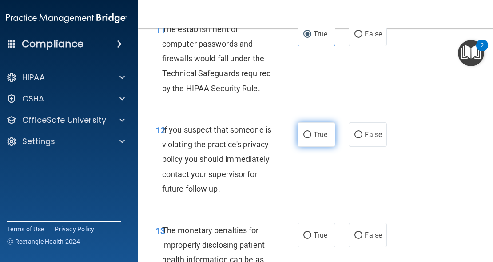
click at [314, 133] on span "True" at bounding box center [321, 134] width 14 height 8
click at [312, 133] on input "True" at bounding box center [308, 135] width 8 height 7
radio input "true"
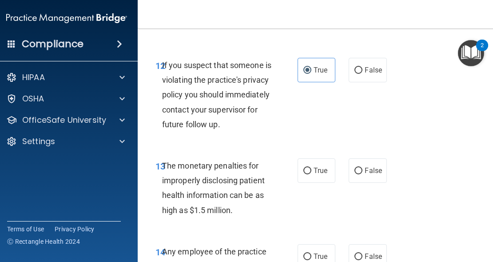
scroll to position [1151, 0]
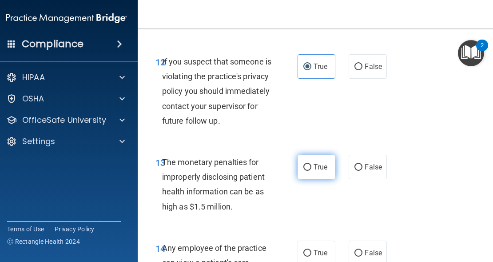
click at [319, 171] on span "True" at bounding box center [321, 167] width 14 height 8
click at [312, 171] on input "True" at bounding box center [308, 167] width 8 height 7
radio input "true"
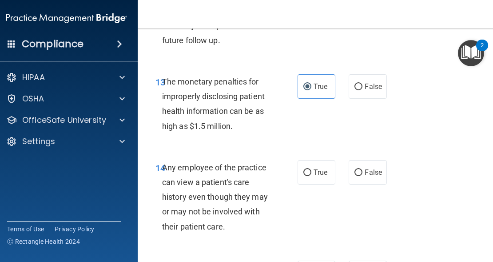
scroll to position [1326, 0]
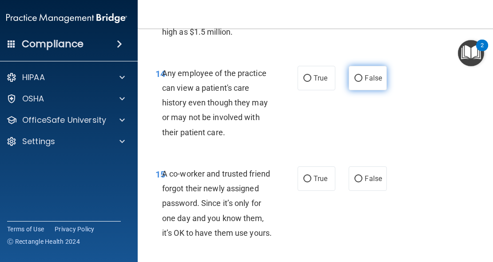
click at [378, 90] on label "False" at bounding box center [368, 78] width 38 height 24
click at [363, 82] on input "False" at bounding box center [359, 78] width 8 height 7
radio input "true"
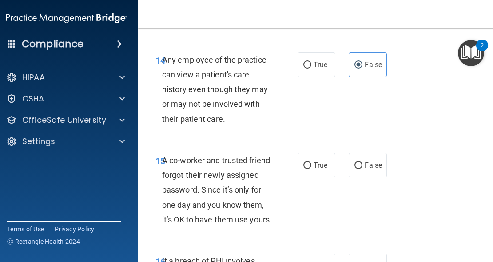
scroll to position [1359, 0]
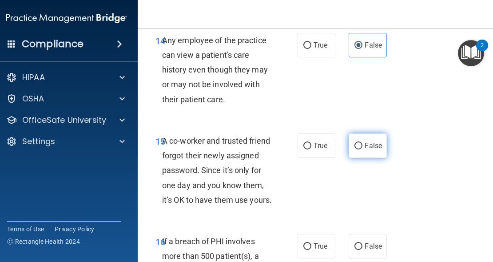
click at [350, 158] on label "False" at bounding box center [368, 145] width 38 height 24
click at [355, 149] on input "False" at bounding box center [359, 146] width 8 height 7
radio input "true"
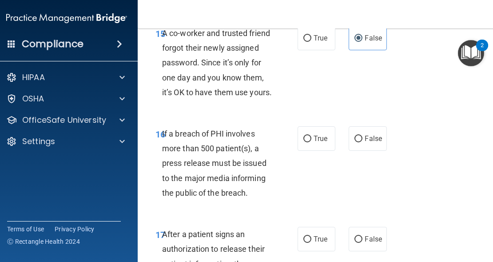
scroll to position [1473, 0]
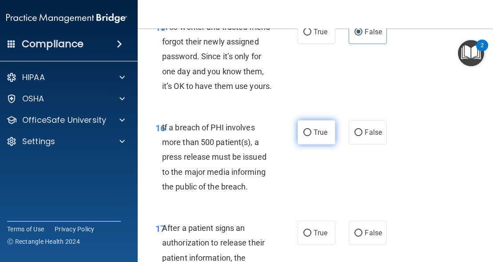
click at [312, 144] on label "True" at bounding box center [317, 132] width 38 height 24
click at [312, 136] on input "True" at bounding box center [308, 132] width 8 height 7
radio input "true"
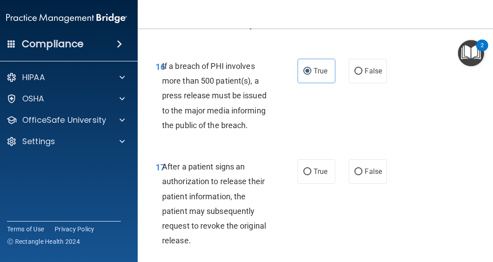
scroll to position [1580, 0]
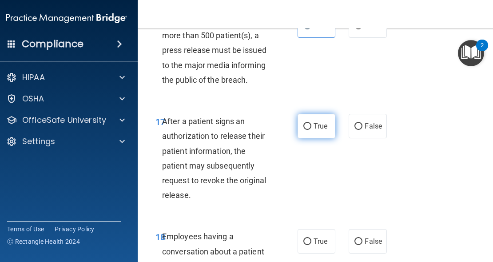
click at [309, 138] on label "True" at bounding box center [317, 126] width 38 height 24
click at [309, 130] on input "True" at bounding box center [308, 126] width 8 height 7
radio input "true"
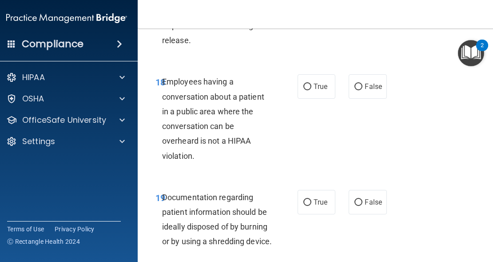
scroll to position [1735, 0]
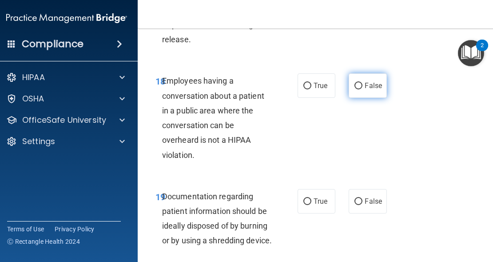
click at [365, 98] on label "False" at bounding box center [368, 85] width 38 height 24
click at [363, 89] on input "False" at bounding box center [359, 86] width 8 height 7
radio input "true"
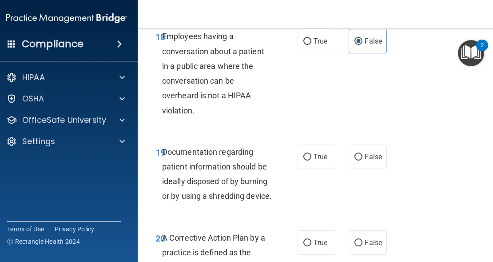
scroll to position [1781, 0]
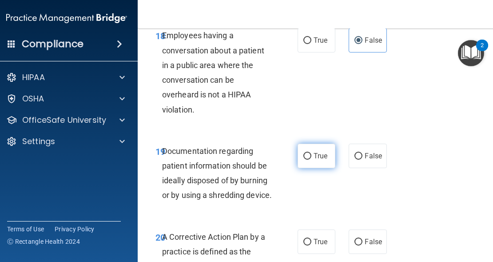
drag, startPoint x: 289, startPoint y: 189, endPoint x: 296, endPoint y: 189, distance: 6.7
click at [291, 189] on div "19 Documentation regarding patient information should be ideally disposed of by…" at bounding box center [226, 176] width 169 height 64
click at [298, 168] on label "True" at bounding box center [317, 156] width 38 height 24
click at [304, 160] on input "True" at bounding box center [308, 156] width 8 height 7
radio input "true"
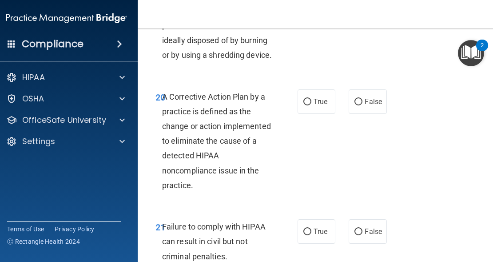
scroll to position [1956, 0]
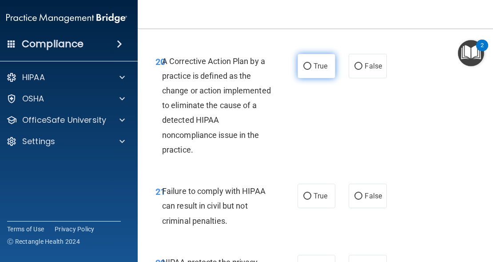
click at [318, 70] on span "True" at bounding box center [321, 66] width 14 height 8
click at [312, 70] on input "True" at bounding box center [308, 66] width 8 height 7
radio input "true"
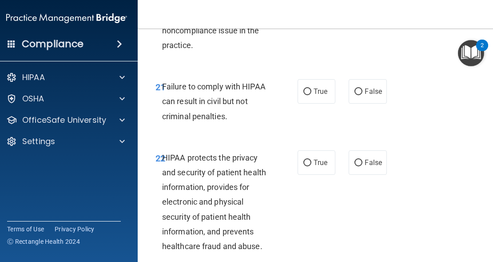
scroll to position [2068, 0]
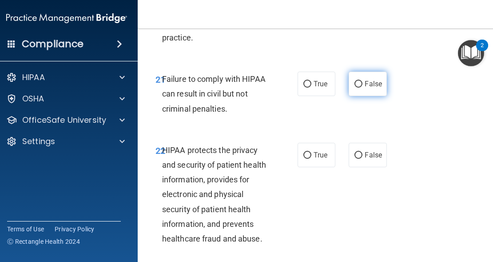
click at [363, 96] on label "False" at bounding box center [368, 84] width 38 height 24
click at [363, 88] on input "False" at bounding box center [359, 84] width 8 height 7
radio input "true"
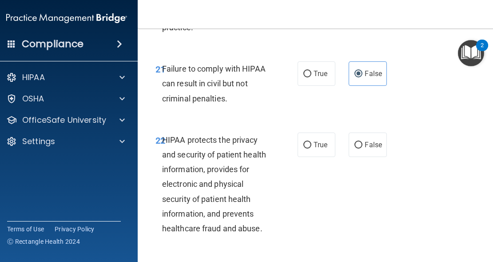
scroll to position [2115, 0]
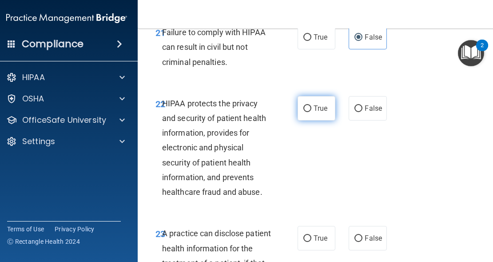
click at [307, 120] on label "True" at bounding box center [317, 108] width 38 height 24
click at [307, 112] on input "True" at bounding box center [308, 108] width 8 height 7
radio input "true"
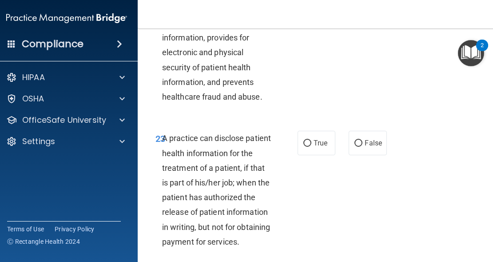
scroll to position [2298, 0]
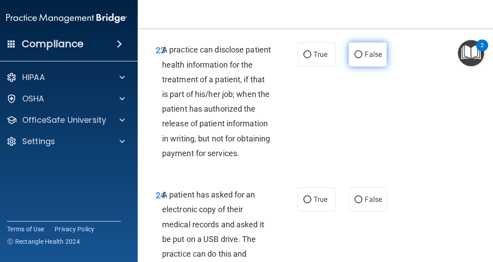
click at [361, 67] on label "False" at bounding box center [368, 54] width 38 height 24
click at [361, 58] on input "False" at bounding box center [359, 55] width 8 height 7
radio input "true"
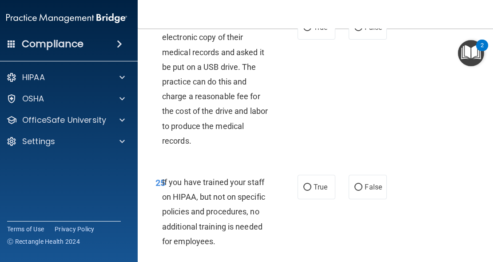
scroll to position [2475, 0]
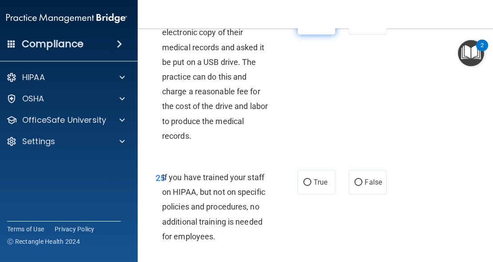
click at [314, 27] on span "True" at bounding box center [321, 22] width 14 height 8
click at [312, 26] on input "True" at bounding box center [308, 23] width 8 height 7
radio input "true"
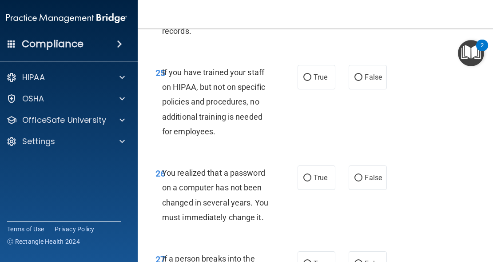
scroll to position [2631, 0]
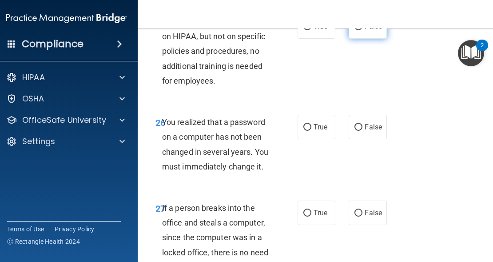
click at [369, 31] on span "False" at bounding box center [373, 26] width 17 height 8
click at [363, 30] on input "False" at bounding box center [359, 27] width 8 height 7
radio input "true"
click at [303, 139] on label "True" at bounding box center [317, 127] width 38 height 24
click at [304, 131] on input "True" at bounding box center [308, 127] width 8 height 7
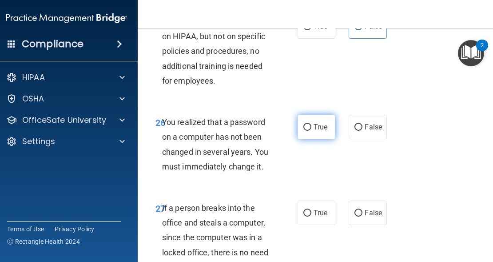
radio input "true"
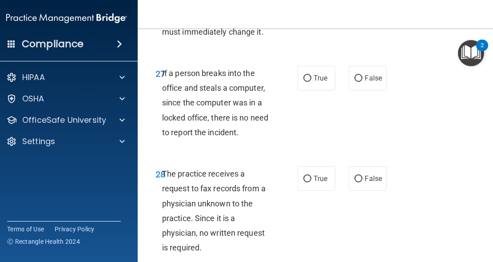
scroll to position [2802, 0]
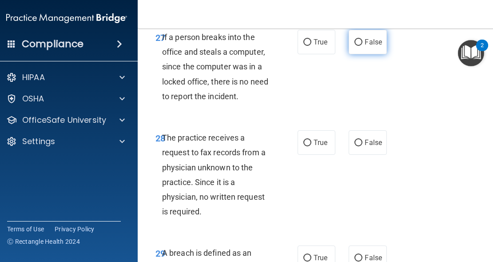
click at [367, 54] on label "False" at bounding box center [368, 42] width 38 height 24
click at [363, 46] on input "False" at bounding box center [359, 42] width 8 height 7
radio input "true"
click at [365, 54] on label "False" at bounding box center [368, 42] width 38 height 24
click at [363, 46] on input "False" at bounding box center [359, 42] width 8 height 7
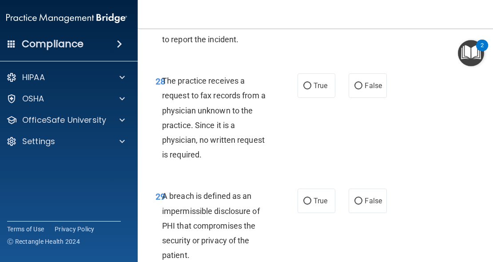
scroll to position [2865, 0]
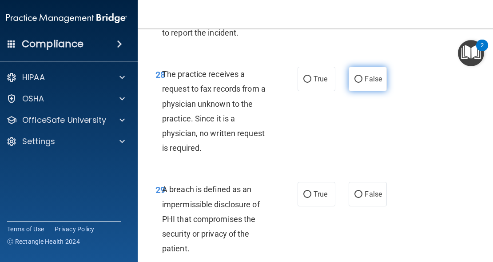
click at [353, 91] on label "False" at bounding box center [368, 79] width 38 height 24
click at [355, 83] on input "False" at bounding box center [359, 79] width 8 height 7
radio input "true"
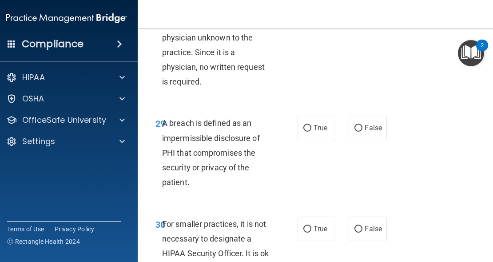
scroll to position [2949, 0]
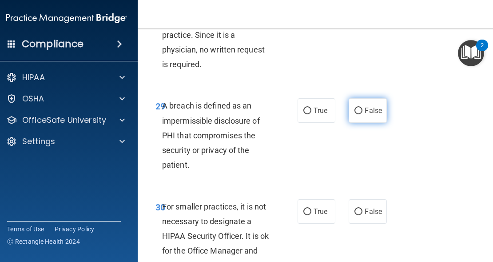
click at [369, 115] on span "False" at bounding box center [373, 110] width 17 height 8
click at [363, 114] on input "False" at bounding box center [359, 111] width 8 height 7
radio input "true"
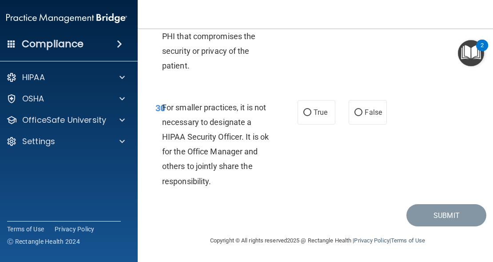
scroll to position [3054, 0]
click at [310, 124] on label "True" at bounding box center [317, 112] width 38 height 24
click at [310, 116] on input "True" at bounding box center [308, 112] width 8 height 7
radio input "true"
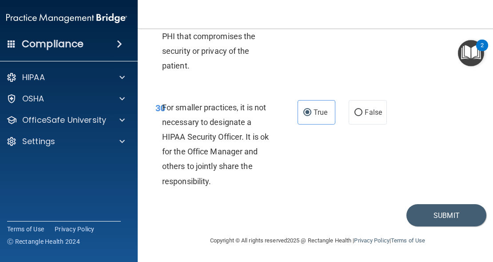
scroll to position [3072, 0]
click at [422, 227] on button "Submit" at bounding box center [447, 215] width 80 height 23
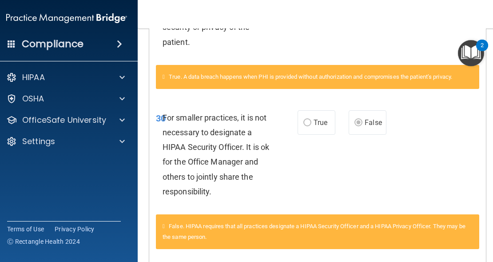
scroll to position [413, 0]
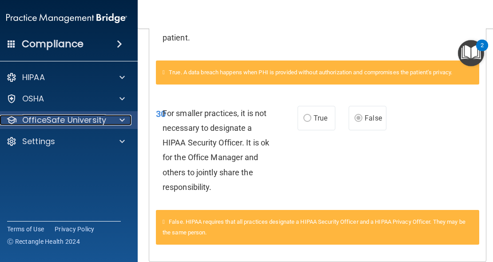
click at [112, 118] on div at bounding box center [121, 120] width 22 height 11
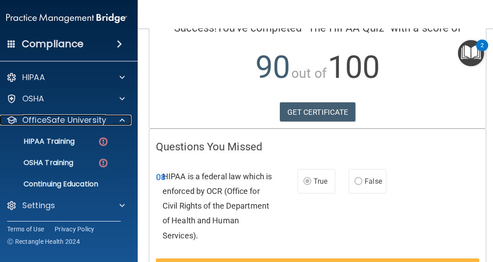
scroll to position [0, 0]
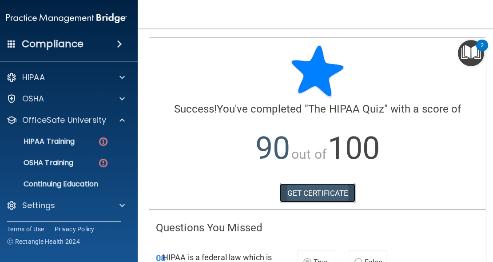
click at [327, 191] on link "GET CERTIFICATE" at bounding box center [318, 193] width 76 height 20
click at [80, 144] on div "HIPAA Training" at bounding box center [61, 141] width 121 height 9
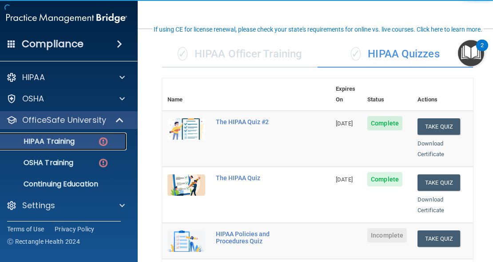
scroll to position [61, 0]
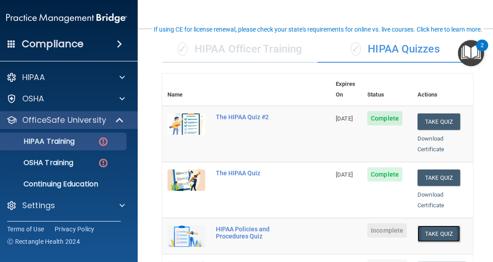
click at [440, 226] on button "Take Quiz" at bounding box center [439, 233] width 43 height 16
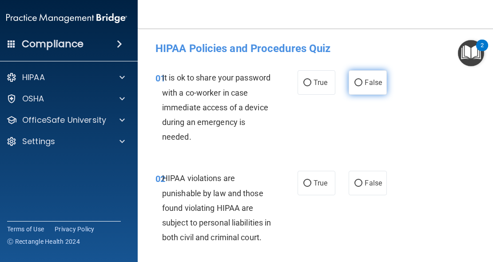
click at [355, 82] on input "False" at bounding box center [359, 83] width 8 height 7
radio input "true"
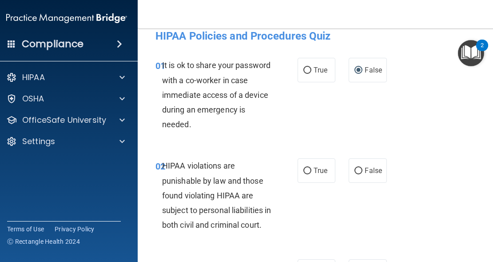
scroll to position [28, 0]
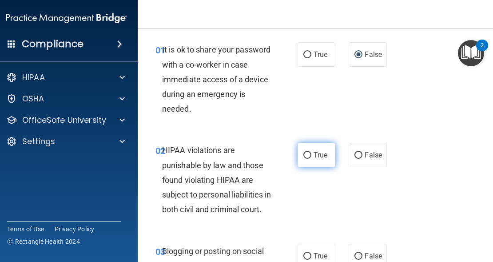
click at [317, 158] on span "True" at bounding box center [321, 155] width 14 height 8
click at [312, 158] on input "True" at bounding box center [308, 155] width 8 height 7
radio input "true"
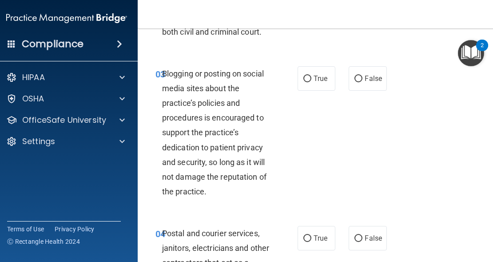
scroll to position [215, 0]
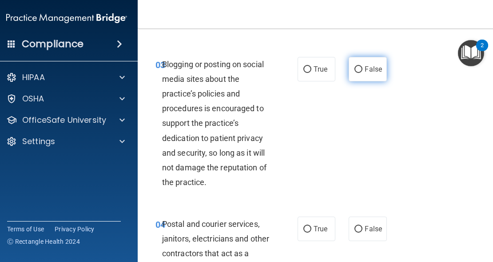
drag, startPoint x: 365, startPoint y: 86, endPoint x: 359, endPoint y: 95, distance: 10.5
click at [367, 73] on span "False" at bounding box center [373, 69] width 17 height 8
click at [363, 73] on input "False" at bounding box center [359, 69] width 8 height 7
radio input "true"
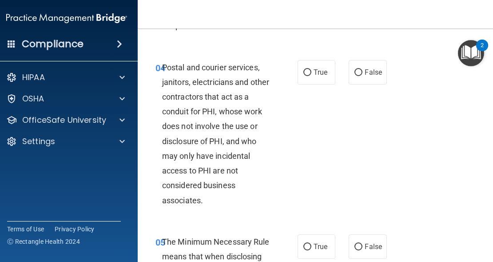
scroll to position [381, 0]
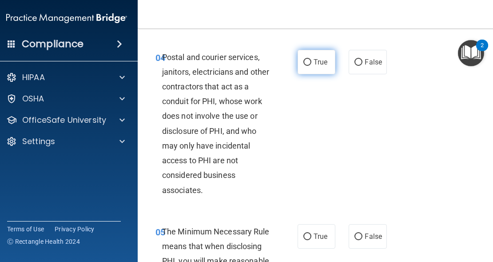
click at [312, 74] on label "True" at bounding box center [317, 62] width 38 height 24
click at [312, 66] on input "True" at bounding box center [308, 62] width 8 height 7
radio input "true"
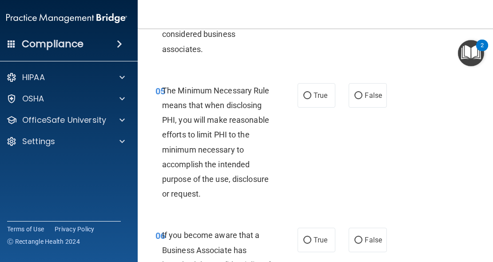
scroll to position [525, 0]
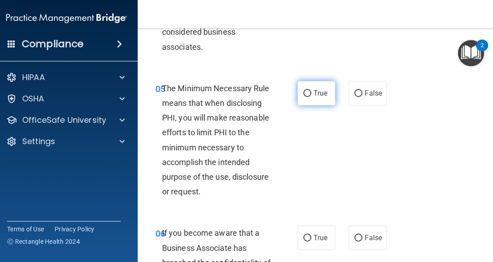
click at [307, 105] on label "True" at bounding box center [317, 93] width 38 height 24
click at [307, 97] on input "True" at bounding box center [308, 93] width 8 height 7
radio input "true"
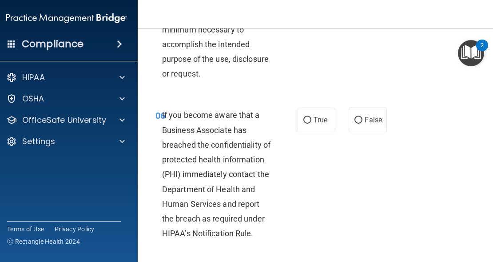
scroll to position [643, 0]
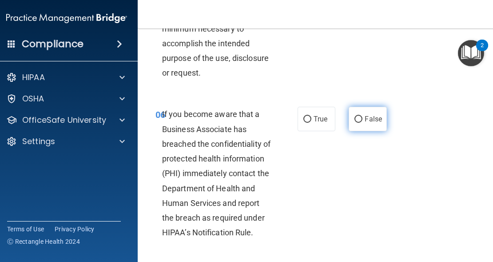
click at [358, 123] on input "False" at bounding box center [359, 119] width 8 height 7
radio input "true"
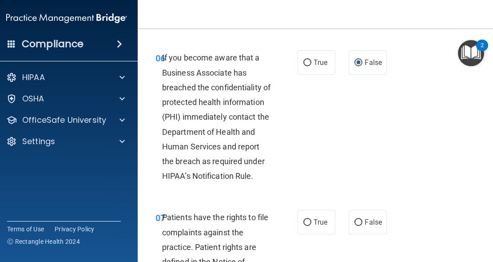
scroll to position [766, 0]
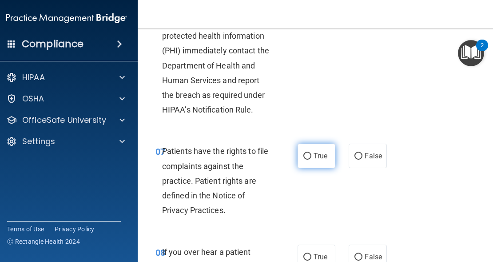
click at [306, 160] on input "True" at bounding box center [308, 156] width 8 height 7
radio input "true"
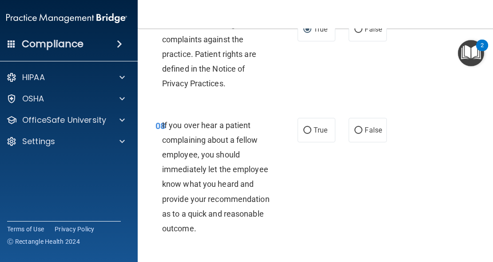
scroll to position [894, 0]
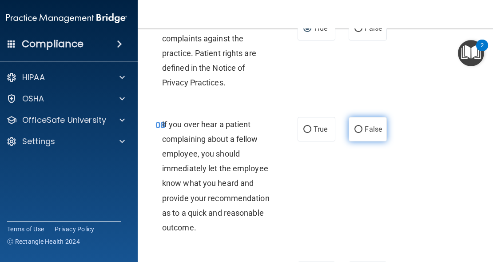
drag, startPoint x: 385, startPoint y: 145, endPoint x: 374, endPoint y: 148, distance: 10.9
click at [385, 141] on div "True False" at bounding box center [343, 129] width 91 height 24
drag, startPoint x: 372, startPoint y: 147, endPoint x: 356, endPoint y: 154, distance: 17.9
click at [372, 133] on span "False" at bounding box center [373, 129] width 17 height 8
click at [363, 133] on input "False" at bounding box center [359, 129] width 8 height 7
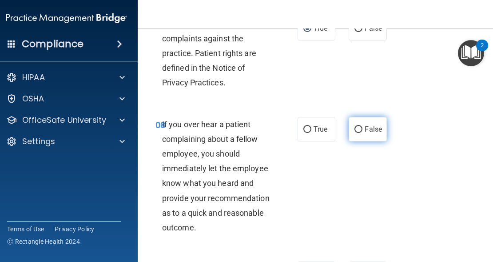
radio input "true"
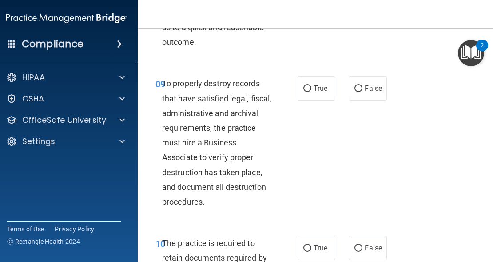
scroll to position [1083, 0]
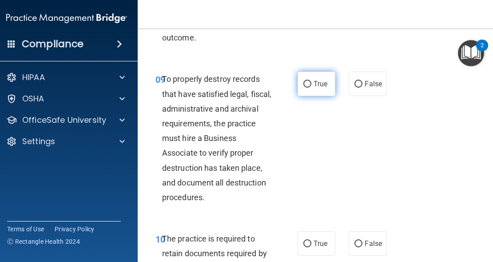
click at [323, 90] on label "True" at bounding box center [317, 84] width 38 height 24
click at [312, 88] on input "True" at bounding box center [308, 84] width 8 height 7
radio input "true"
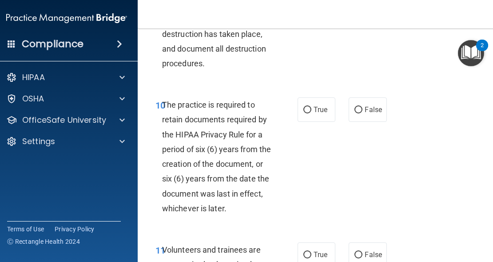
scroll to position [1220, 0]
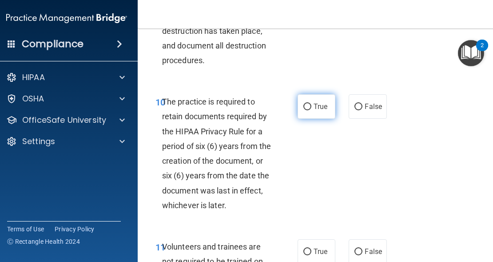
click at [322, 111] on span "True" at bounding box center [321, 106] width 14 height 8
click at [312, 110] on input "True" at bounding box center [308, 107] width 8 height 7
radio input "true"
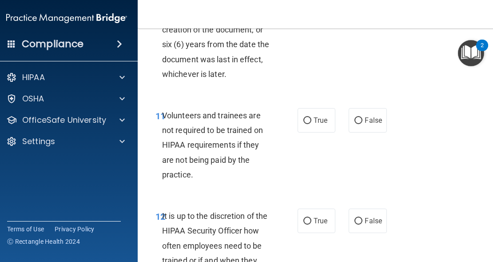
scroll to position [1353, 0]
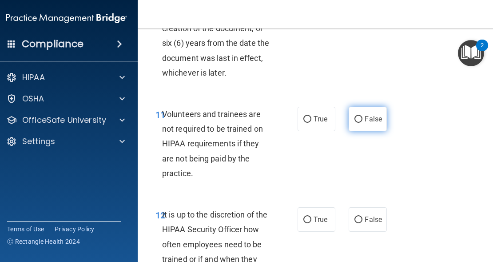
click at [373, 123] on span "False" at bounding box center [373, 119] width 17 height 8
click at [363, 123] on input "False" at bounding box center [359, 119] width 8 height 7
radio input "true"
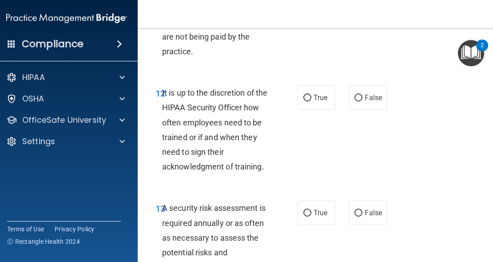
scroll to position [1492, 0]
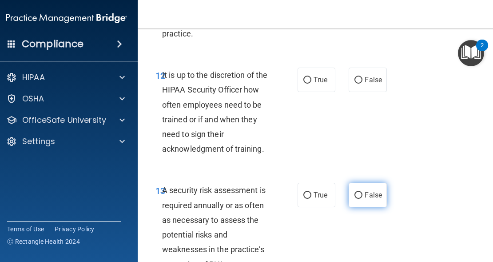
click at [367, 199] on span "False" at bounding box center [373, 195] width 17 height 8
click at [363, 199] on input "False" at bounding box center [359, 195] width 8 height 7
radio input "true"
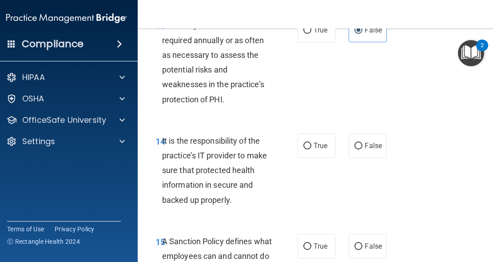
scroll to position [1664, 0]
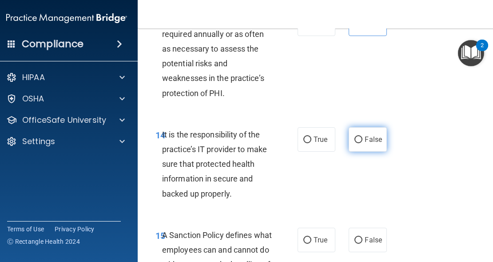
click at [365, 144] on span "False" at bounding box center [373, 139] width 17 height 8
click at [362, 143] on input "False" at bounding box center [359, 139] width 8 height 7
radio input "true"
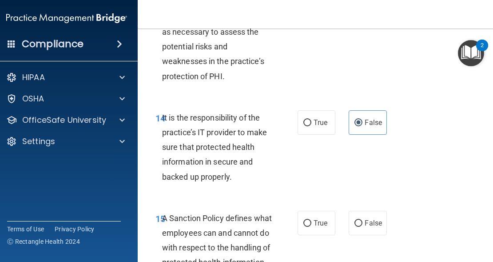
scroll to position [1769, 0]
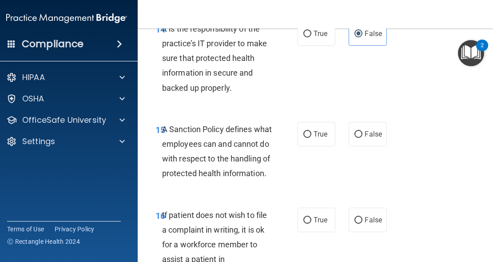
click at [224, 92] on span "It is the responsibility of the practice’s IT provider to make sure that protec…" at bounding box center [214, 58] width 105 height 68
click at [310, 146] on label "True" at bounding box center [317, 134] width 38 height 24
click at [310, 138] on input "True" at bounding box center [308, 134] width 8 height 7
radio input "true"
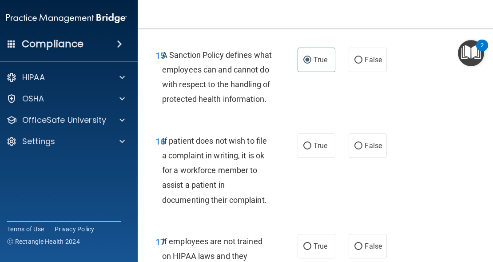
scroll to position [1844, 0]
click at [298, 157] on label "True" at bounding box center [317, 145] width 38 height 24
click at [304, 149] on input "True" at bounding box center [308, 145] width 8 height 7
radio input "true"
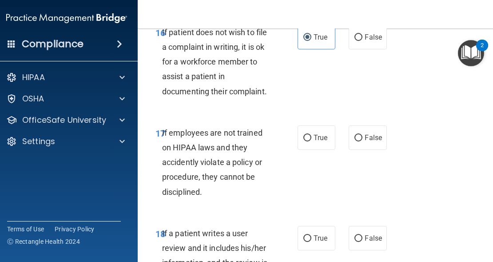
scroll to position [1953, 0]
click at [370, 141] on span "False" at bounding box center [373, 137] width 17 height 8
click at [363, 141] on input "False" at bounding box center [359, 137] width 8 height 7
radio input "true"
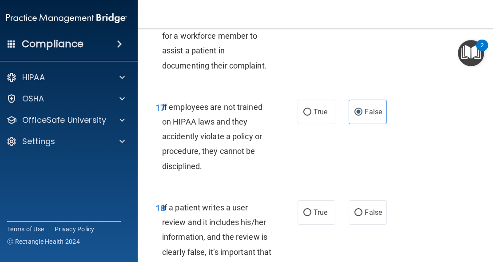
scroll to position [2106, 0]
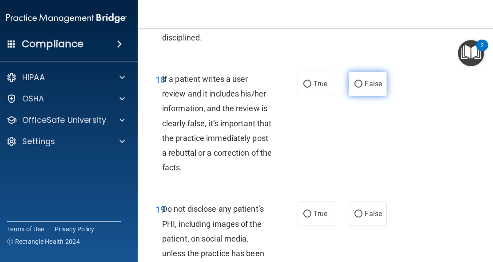
click at [372, 96] on label "False" at bounding box center [368, 84] width 38 height 24
click at [363, 88] on input "False" at bounding box center [359, 84] width 8 height 7
radio input "true"
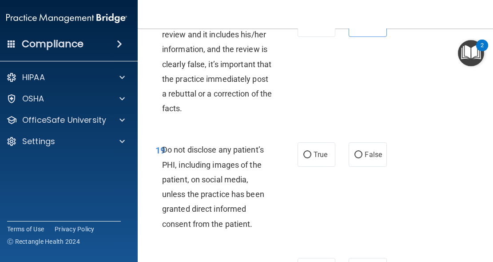
scroll to position [2207, 0]
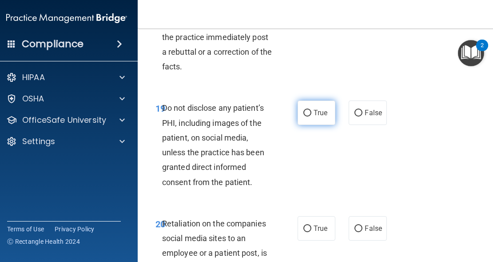
click at [314, 117] on span "True" at bounding box center [321, 112] width 14 height 8
click at [312, 116] on input "True" at bounding box center [308, 113] width 8 height 7
radio input "true"
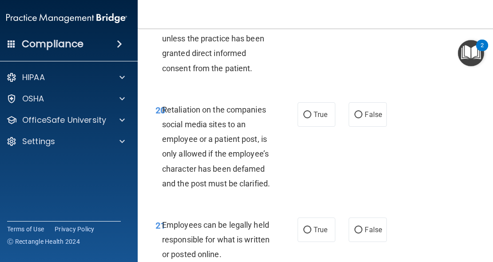
scroll to position [2332, 0]
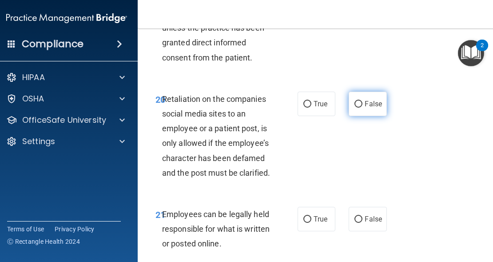
click at [377, 108] on span "False" at bounding box center [373, 104] width 17 height 8
click at [363, 108] on input "False" at bounding box center [359, 104] width 8 height 7
radio input "true"
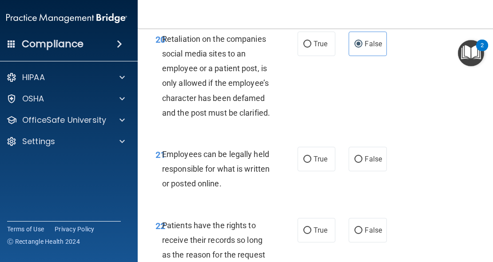
scroll to position [2393, 0]
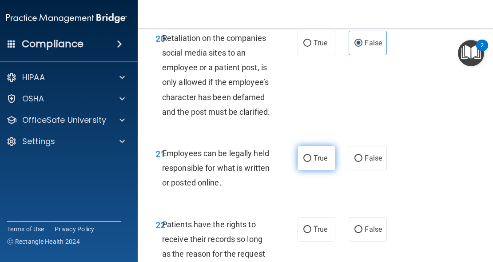
click at [314, 162] on span "True" at bounding box center [321, 158] width 14 height 8
click at [312, 162] on input "True" at bounding box center [308, 158] width 8 height 7
radio input "true"
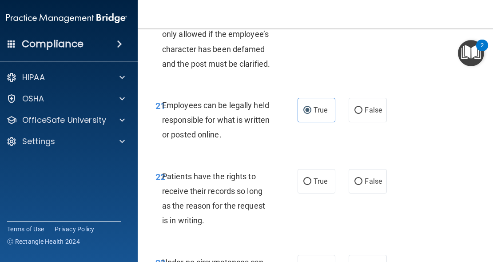
scroll to position [2481, 0]
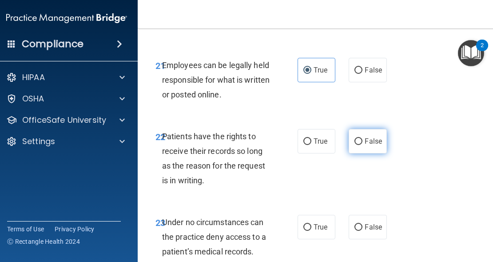
click at [364, 153] on label "False" at bounding box center [368, 141] width 38 height 24
click at [363, 145] on input "False" at bounding box center [359, 141] width 8 height 7
radio input "true"
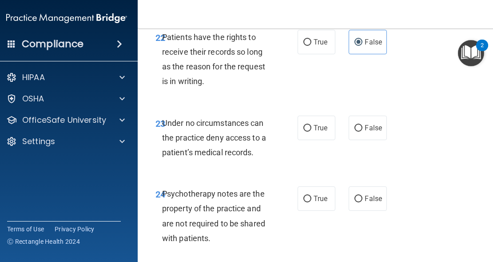
scroll to position [2582, 0]
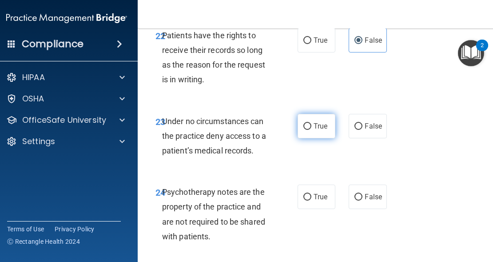
click at [324, 130] on span "True" at bounding box center [321, 126] width 14 height 8
click at [312, 130] on input "True" at bounding box center [308, 126] width 8 height 7
radio input "true"
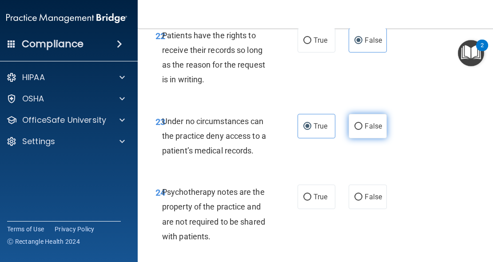
click at [355, 130] on input "False" at bounding box center [359, 126] width 8 height 7
radio input "true"
radio input "false"
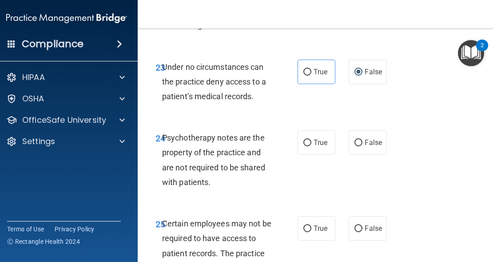
scroll to position [2662, 0]
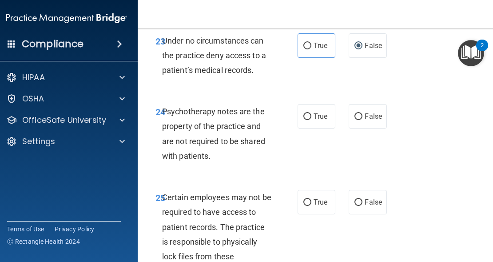
click at [310, 158] on div "24 Psychotherapy notes are the property of the practice and are not required to…" at bounding box center [318, 136] width 338 height 86
click at [311, 128] on label "True" at bounding box center [317, 116] width 38 height 24
click at [311, 120] on input "True" at bounding box center [308, 116] width 8 height 7
radio input "true"
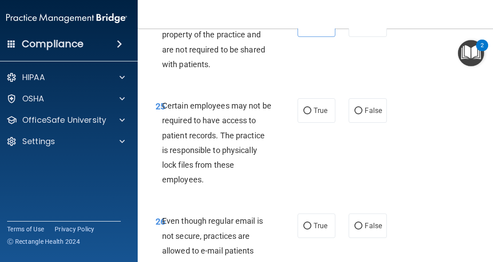
scroll to position [2777, 0]
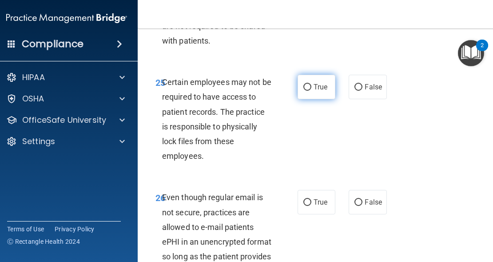
click at [305, 99] on label "True" at bounding box center [317, 87] width 38 height 24
click at [305, 91] on input "True" at bounding box center [308, 87] width 8 height 7
radio input "true"
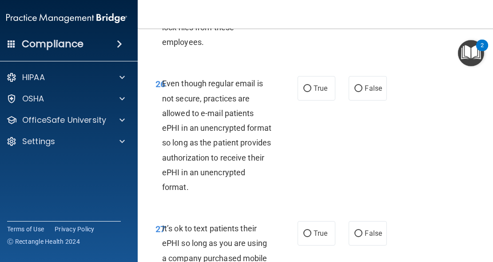
scroll to position [2903, 0]
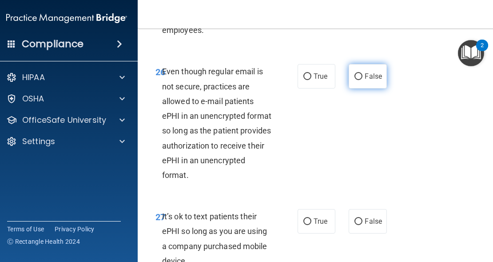
click at [365, 88] on label "False" at bounding box center [368, 76] width 38 height 24
click at [363, 80] on input "False" at bounding box center [359, 76] width 8 height 7
radio input "true"
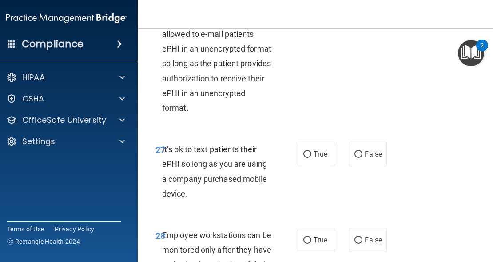
scroll to position [2976, 0]
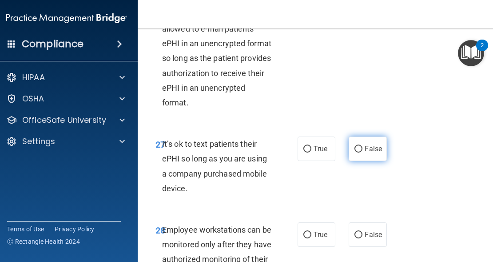
click at [358, 161] on label "False" at bounding box center [368, 148] width 38 height 24
click at [358, 152] on input "False" at bounding box center [359, 149] width 8 height 7
radio input "true"
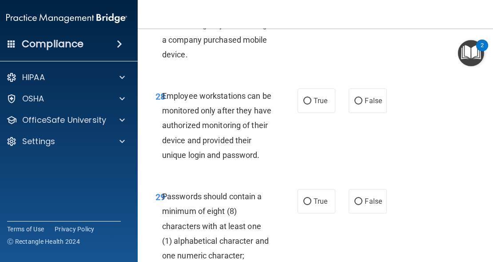
scroll to position [3111, 0]
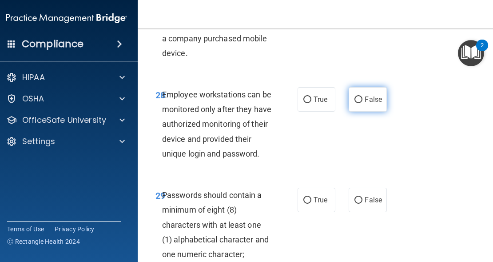
click at [357, 103] on input "False" at bounding box center [359, 99] width 8 height 7
radio input "true"
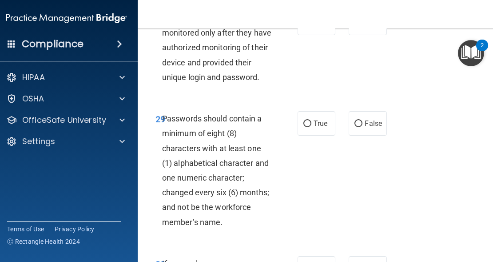
scroll to position [3211, 0]
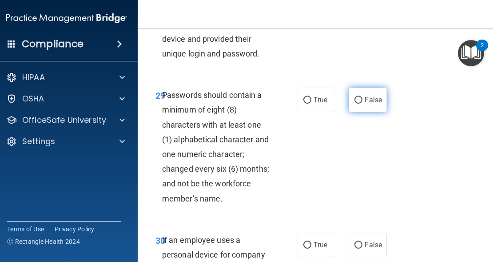
click at [377, 104] on span "False" at bounding box center [373, 100] width 17 height 8
click at [363, 104] on input "False" at bounding box center [359, 100] width 8 height 7
radio input "true"
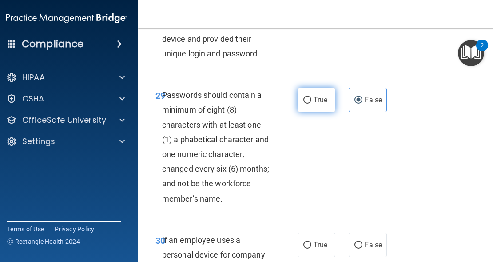
click at [313, 112] on label "True" at bounding box center [317, 100] width 38 height 24
click at [312, 104] on input "True" at bounding box center [308, 100] width 8 height 7
radio input "true"
radio input "false"
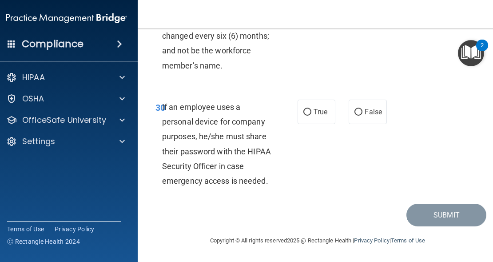
scroll to position [3361, 0]
click at [369, 115] on label "False" at bounding box center [368, 112] width 38 height 24
click at [363, 115] on input "False" at bounding box center [359, 112] width 8 height 7
radio input "true"
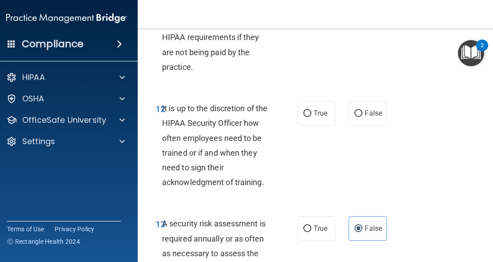
scroll to position [1452, 0]
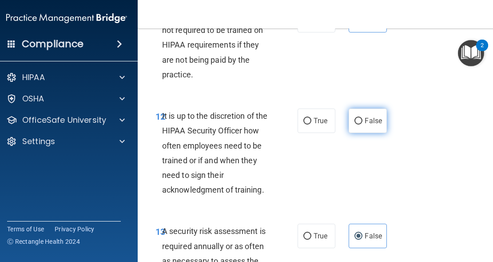
click at [371, 125] on span "False" at bounding box center [373, 120] width 17 height 8
click at [363, 124] on input "False" at bounding box center [359, 121] width 8 height 7
radio input "true"
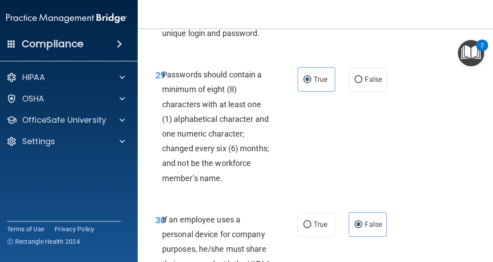
scroll to position [3373, 0]
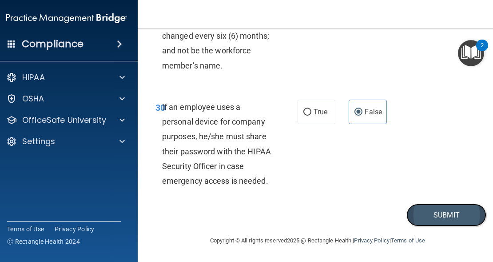
click at [440, 221] on button "Submit" at bounding box center [447, 215] width 80 height 23
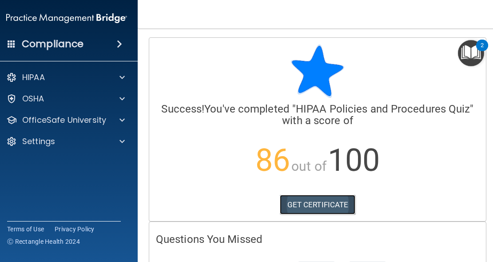
click at [317, 200] on link "GET CERTIFICATE" at bounding box center [318, 205] width 76 height 20
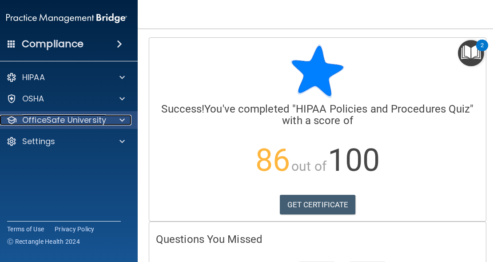
click at [84, 120] on p "OfficeSafe University" at bounding box center [64, 120] width 84 height 11
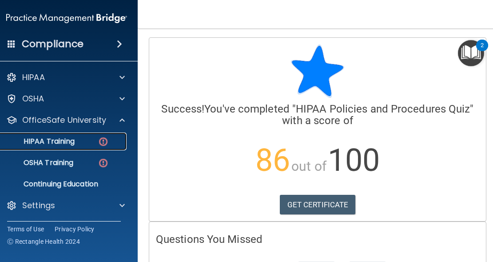
click at [98, 144] on img at bounding box center [103, 141] width 11 height 11
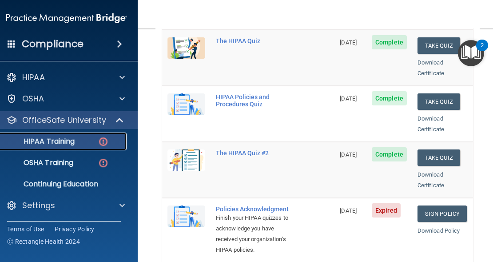
scroll to position [197, 0]
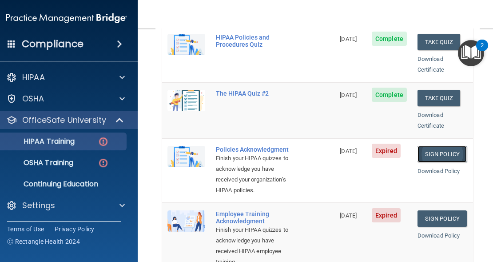
click at [440, 146] on link "Sign Policy" at bounding box center [442, 154] width 49 height 16
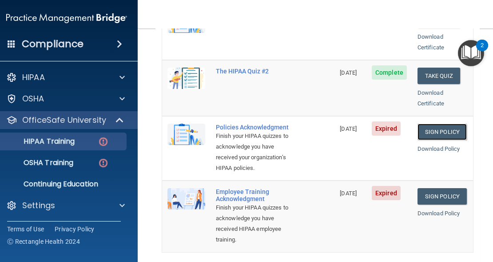
scroll to position [221, 0]
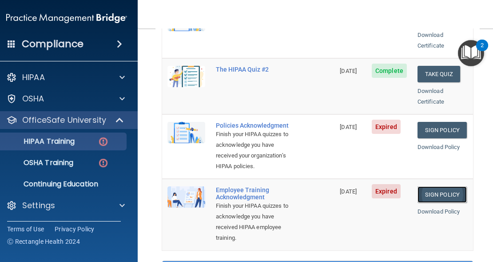
click at [421, 203] on link "Sign Policy" at bounding box center [442, 194] width 49 height 16
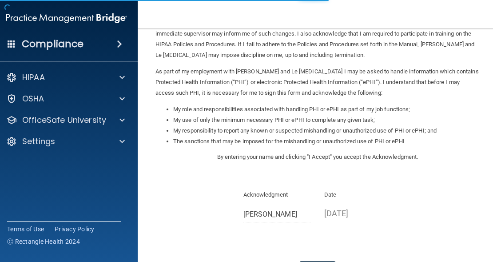
scroll to position [143, 0]
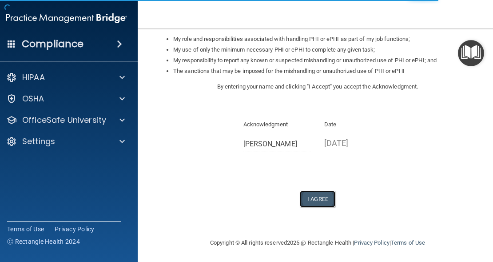
click at [318, 193] on button "I Agree" at bounding box center [318, 199] width 36 height 16
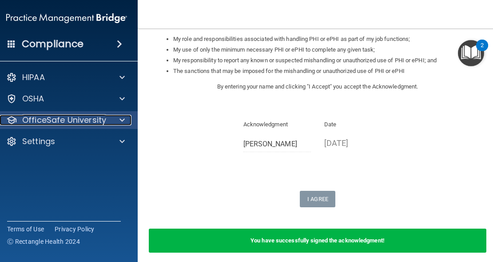
click at [120, 120] on span at bounding box center [122, 120] width 5 height 11
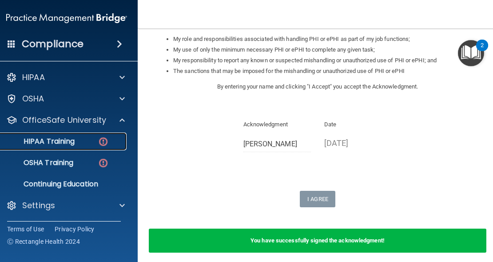
click at [93, 142] on div "HIPAA Training" at bounding box center [61, 141] width 121 height 9
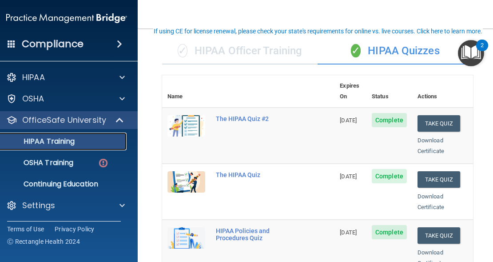
scroll to position [10, 0]
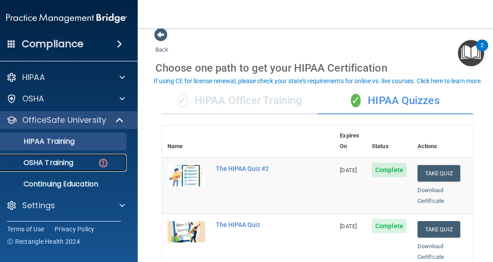
click at [68, 164] on p "OSHA Training" at bounding box center [37, 162] width 72 height 9
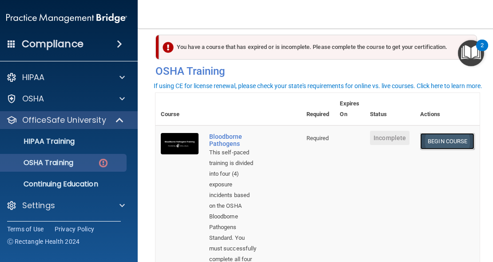
click at [448, 141] on link "Begin Course" at bounding box center [448, 141] width 54 height 16
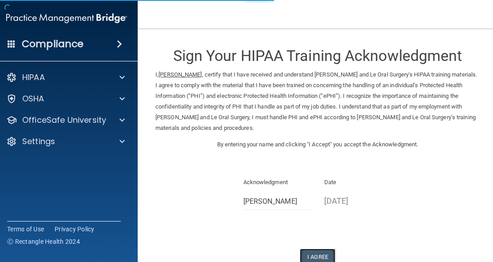
click at [311, 249] on button "I Agree" at bounding box center [318, 257] width 36 height 16
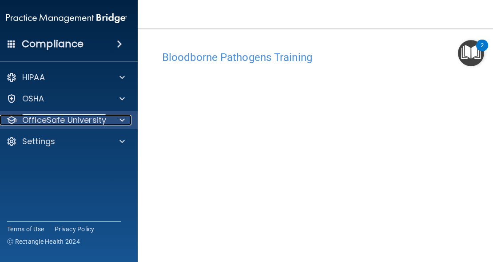
click at [114, 120] on div at bounding box center [121, 120] width 22 height 11
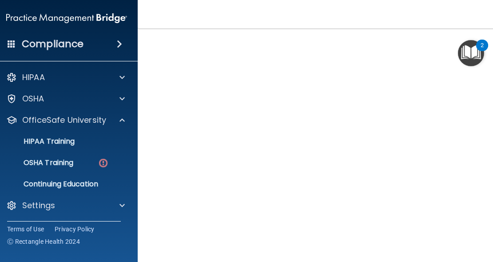
scroll to position [78, 0]
click at [458, 41] on img "Open Resource Center, 2 new notifications" at bounding box center [471, 53] width 26 height 26
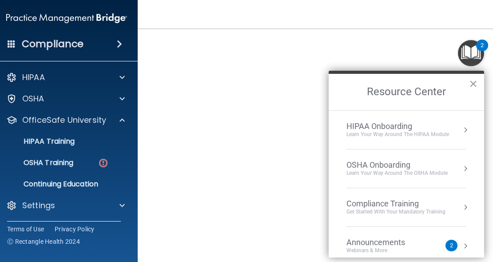
scroll to position [26, 0]
click at [475, 83] on button "×" at bounding box center [473, 83] width 8 height 14
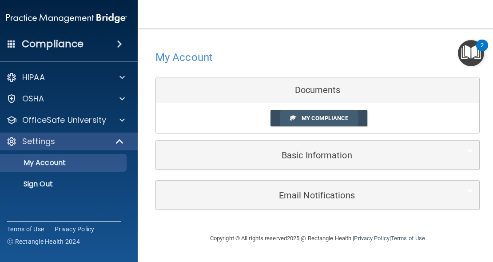
click at [327, 120] on span "My Compliance" at bounding box center [325, 118] width 47 height 7
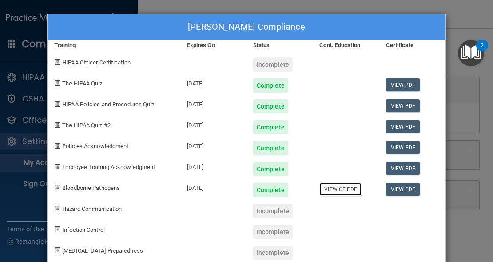
click at [338, 191] on link "View CE PDF" at bounding box center [341, 189] width 42 height 13
click at [264, 209] on div "Incomplete" at bounding box center [273, 211] width 40 height 14
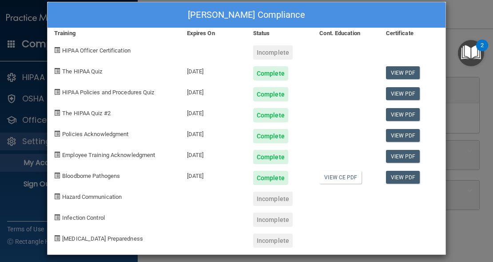
scroll to position [19, 0]
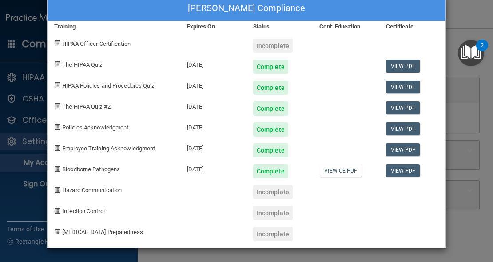
click at [452, 194] on div "Kristina Cruz's Compliance Training Expires On Status Cont. Education Certifica…" at bounding box center [246, 131] width 493 height 262
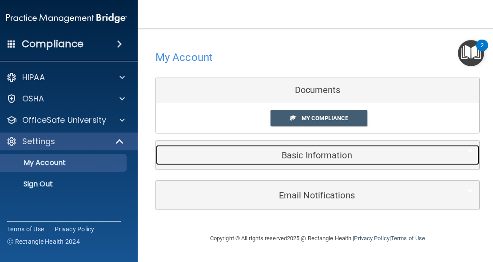
click at [307, 157] on h5 "Basic Information" at bounding box center [304, 155] width 283 height 10
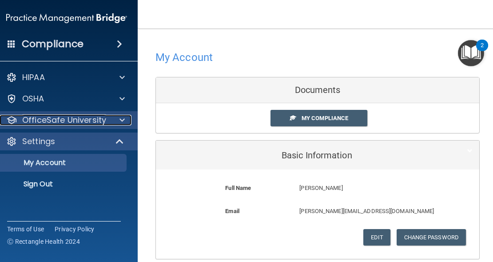
click at [80, 120] on p "OfficeSafe University" at bounding box center [64, 120] width 84 height 11
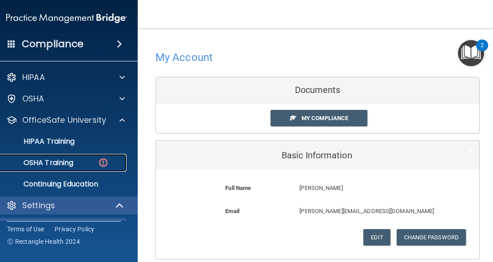
click at [87, 159] on div "OSHA Training" at bounding box center [61, 162] width 121 height 9
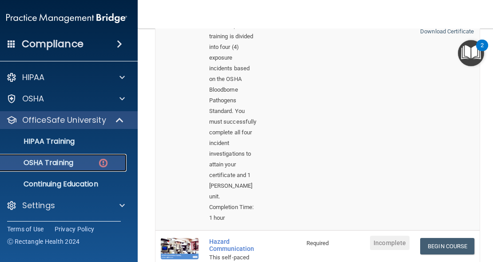
scroll to position [233, 0]
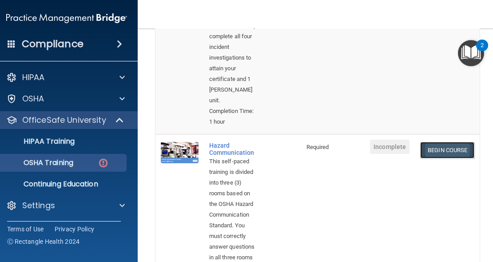
click at [461, 142] on link "Begin Course" at bounding box center [448, 150] width 54 height 16
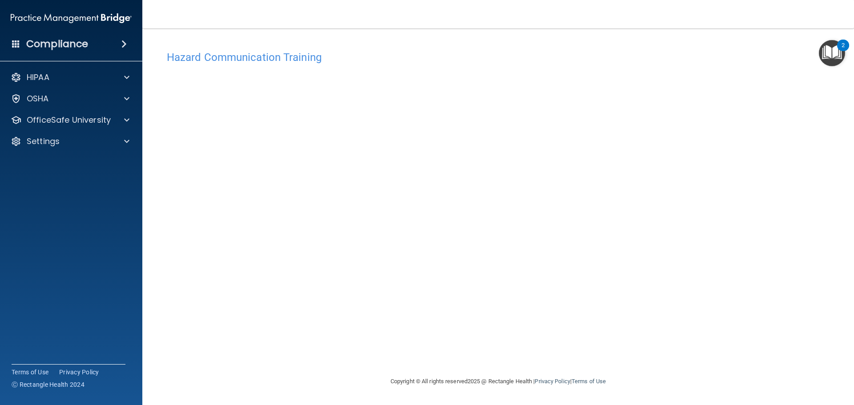
click at [493, 55] on h4 "Hazard Communication Training" at bounding box center [498, 58] width 662 height 12
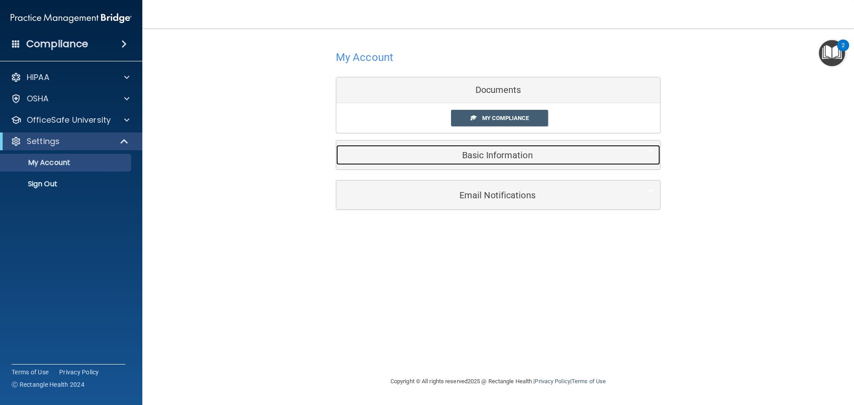
click at [493, 150] on div at bounding box center [646, 150] width 27 height 11
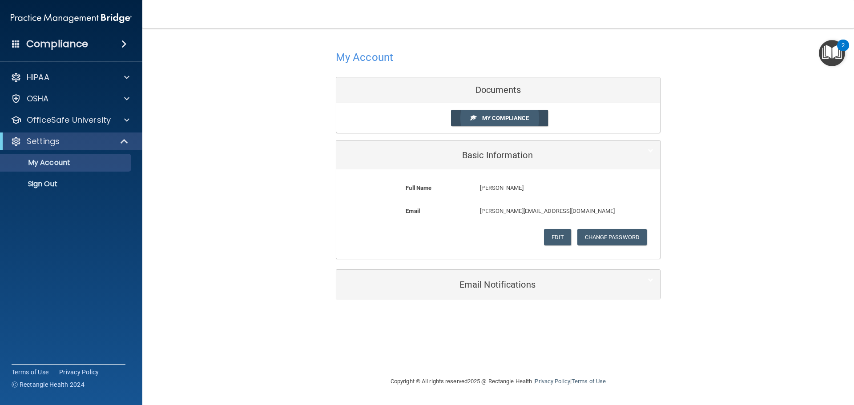
click at [493, 119] on span "My Compliance" at bounding box center [505, 118] width 47 height 7
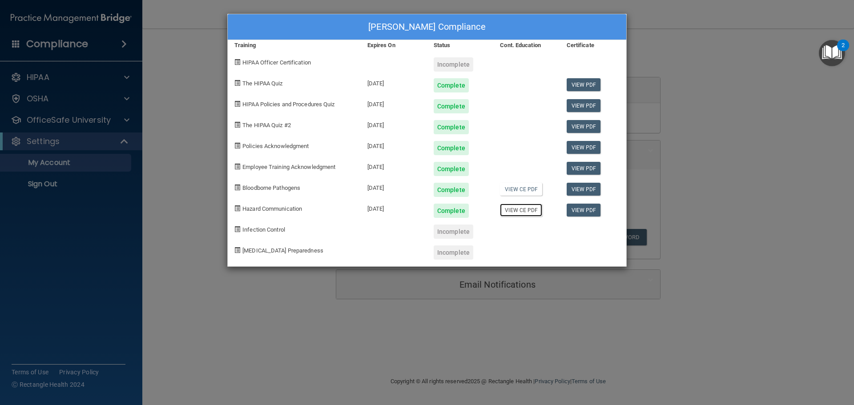
click at [493, 209] on link "View CE PDF" at bounding box center [521, 210] width 42 height 13
click at [187, 134] on div "Kristina Cruz's Compliance Training Expires On Status Cont. Education Certifica…" at bounding box center [427, 202] width 854 height 405
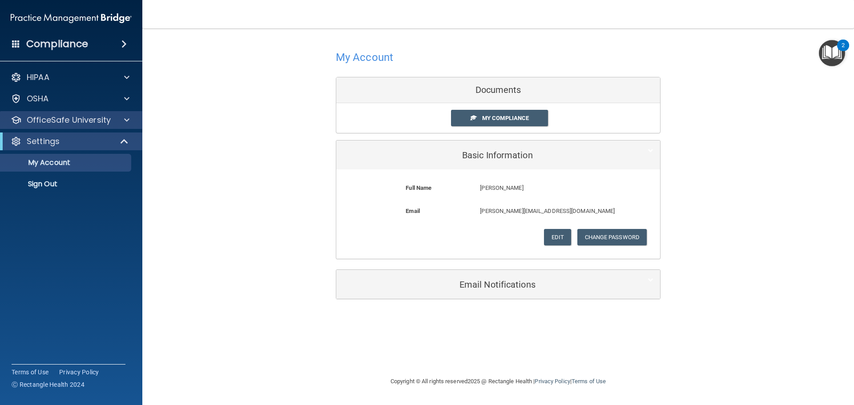
click at [103, 125] on div "OfficeSafe University" at bounding box center [71, 120] width 143 height 18
click at [123, 120] on div at bounding box center [125, 120] width 22 height 11
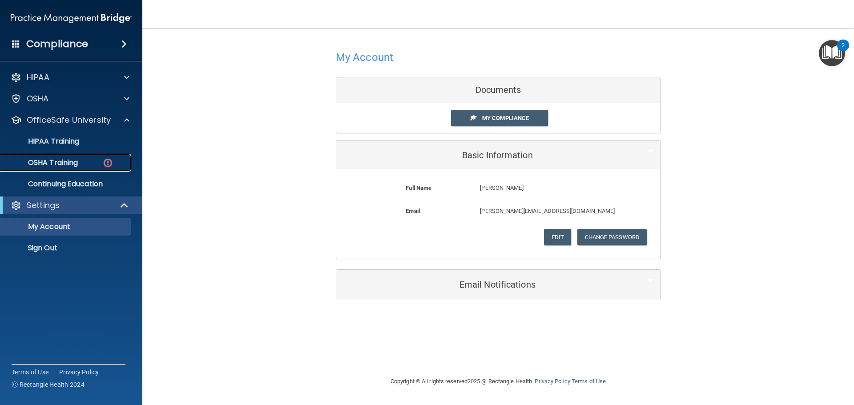
click at [78, 169] on link "OSHA Training" at bounding box center [61, 163] width 140 height 18
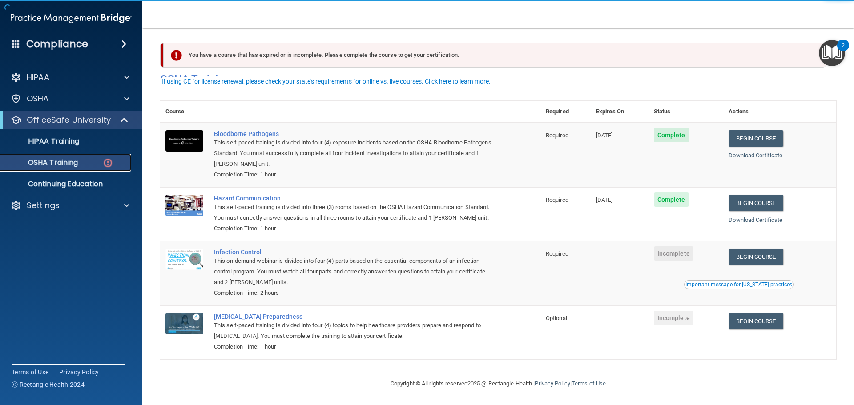
scroll to position [15, 0]
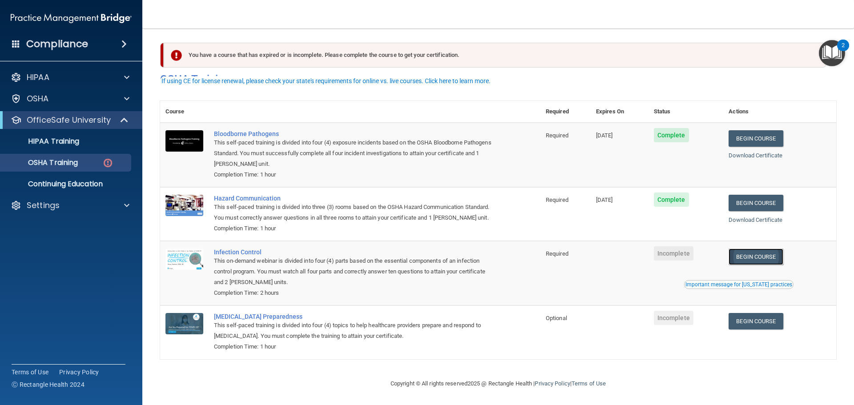
click at [493, 257] on link "Begin Course" at bounding box center [755, 257] width 54 height 16
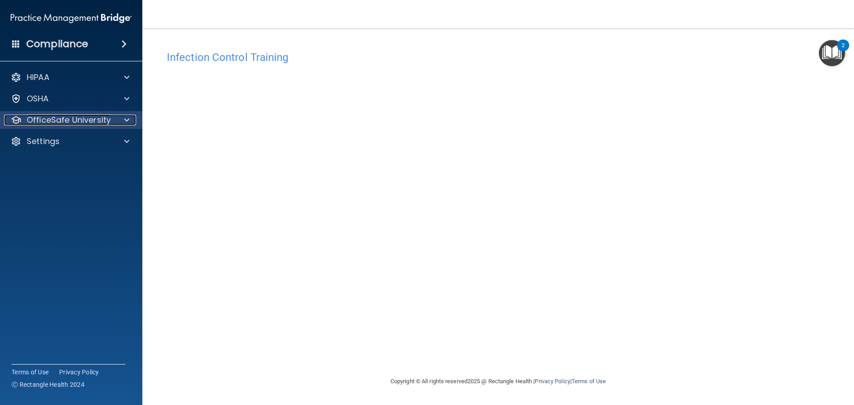
click at [94, 120] on p "OfficeSafe University" at bounding box center [69, 120] width 84 height 11
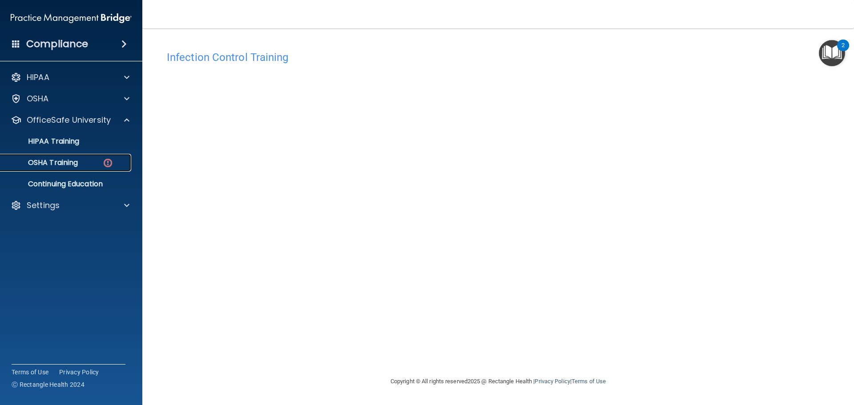
click at [86, 162] on div "OSHA Training" at bounding box center [66, 162] width 121 height 9
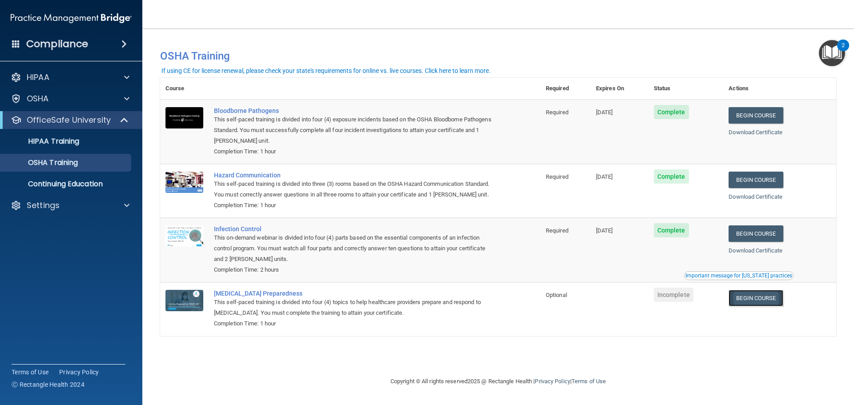
click at [762, 297] on link "Begin Course" at bounding box center [755, 298] width 54 height 16
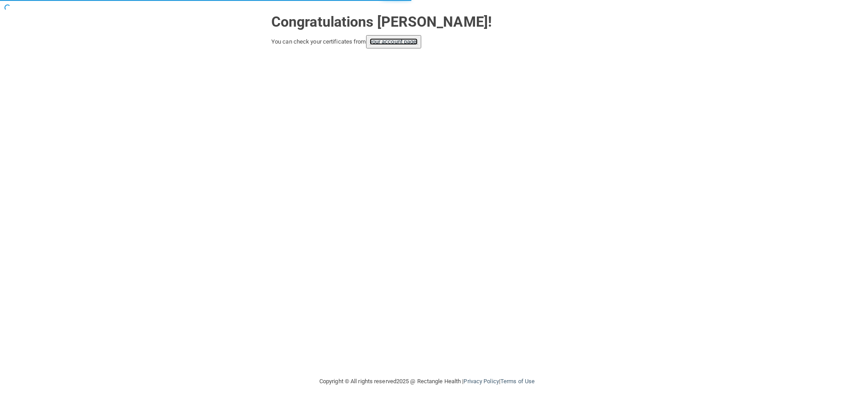
click at [385, 44] on link "your account page!" at bounding box center [393, 41] width 48 height 7
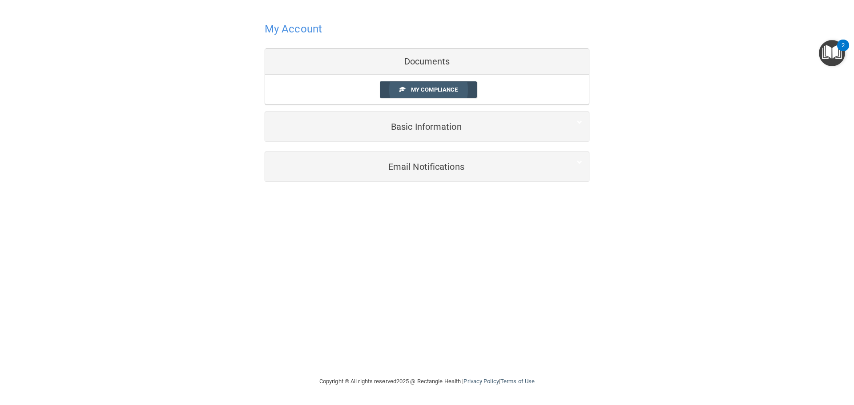
click at [449, 87] on span "My Compliance" at bounding box center [434, 89] width 47 height 7
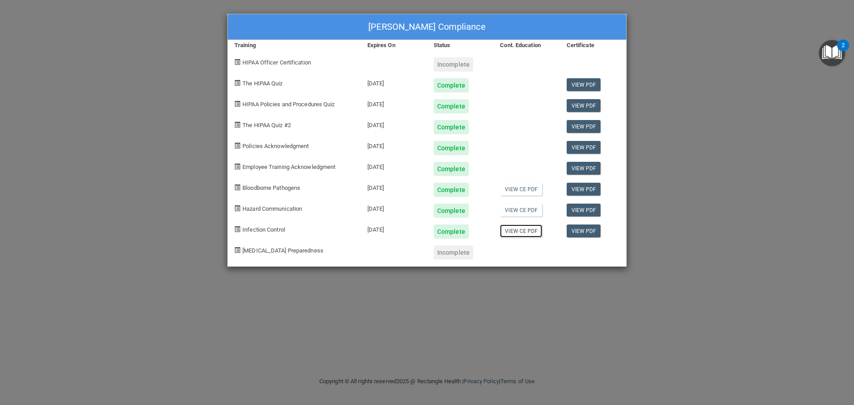
click at [519, 230] on link "View CE PDF" at bounding box center [521, 231] width 42 height 13
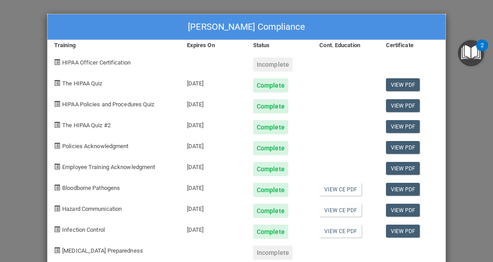
click at [17, 88] on div "[PERSON_NAME] Compliance Training Expires On Status Cont. Education Certificate…" at bounding box center [246, 131] width 493 height 262
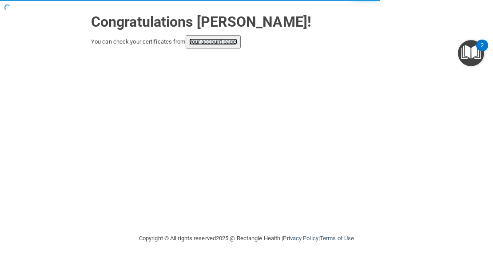
click at [219, 43] on link "your account page!" at bounding box center [213, 41] width 48 height 7
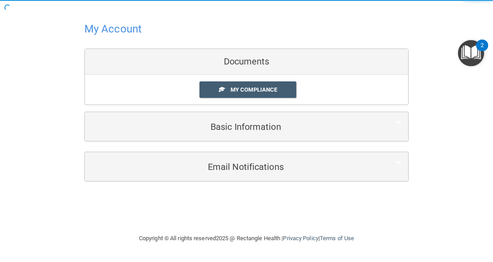
click at [33, 46] on div "My Account Documents My Compliance My Compliance My BAA Basic Information Full …" at bounding box center [247, 100] width 458 height 183
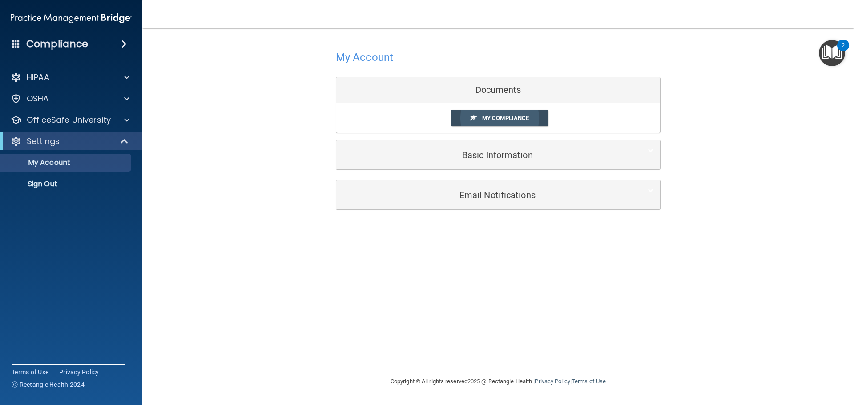
click at [491, 120] on span "My Compliance" at bounding box center [505, 118] width 47 height 7
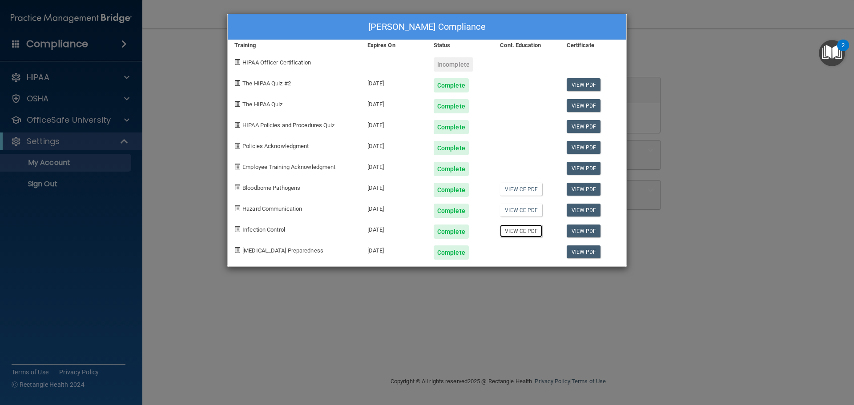
click at [524, 233] on link "View CE PDF" at bounding box center [521, 231] width 42 height 13
click at [724, 73] on div "[PERSON_NAME] Compliance Training Expires On Status Cont. Education Certificate…" at bounding box center [427, 202] width 854 height 405
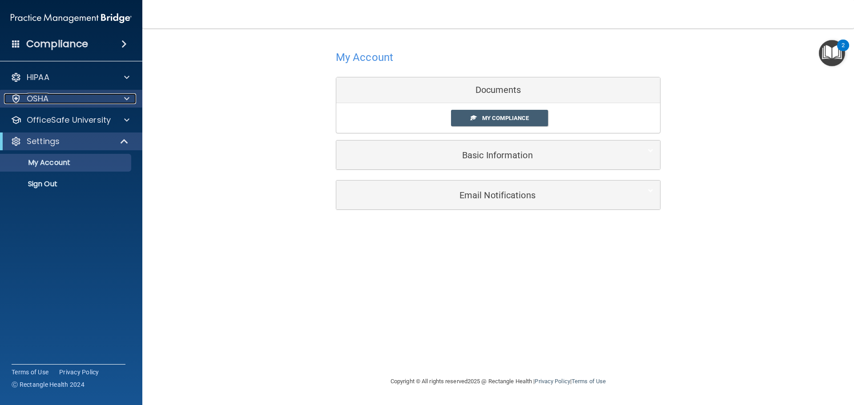
click at [52, 102] on div "OSHA" at bounding box center [59, 98] width 110 height 11
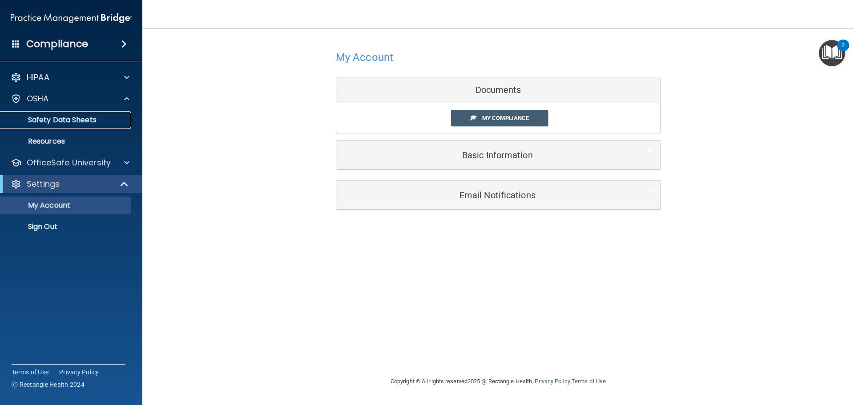
click at [80, 121] on p "Safety Data Sheets" at bounding box center [66, 120] width 121 height 9
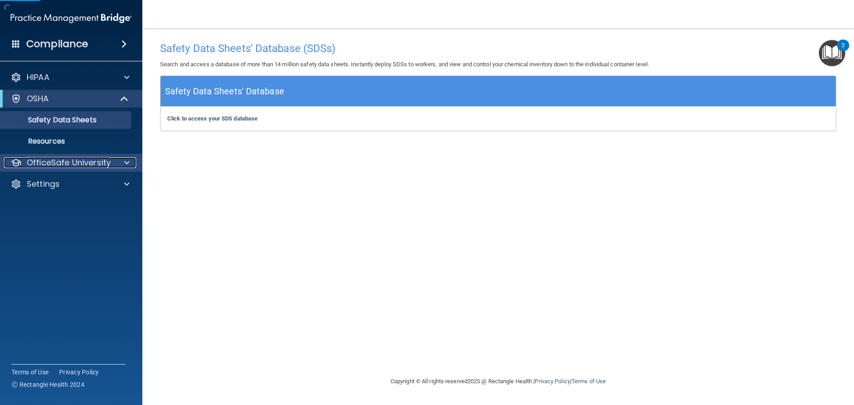
click at [79, 161] on p "OfficeSafe University" at bounding box center [69, 162] width 84 height 11
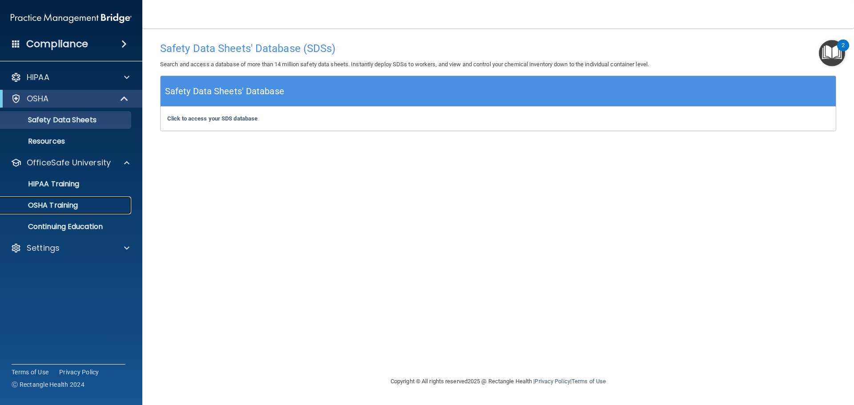
click at [65, 205] on p "OSHA Training" at bounding box center [42, 205] width 72 height 9
